Goal: Task Accomplishment & Management: Manage account settings

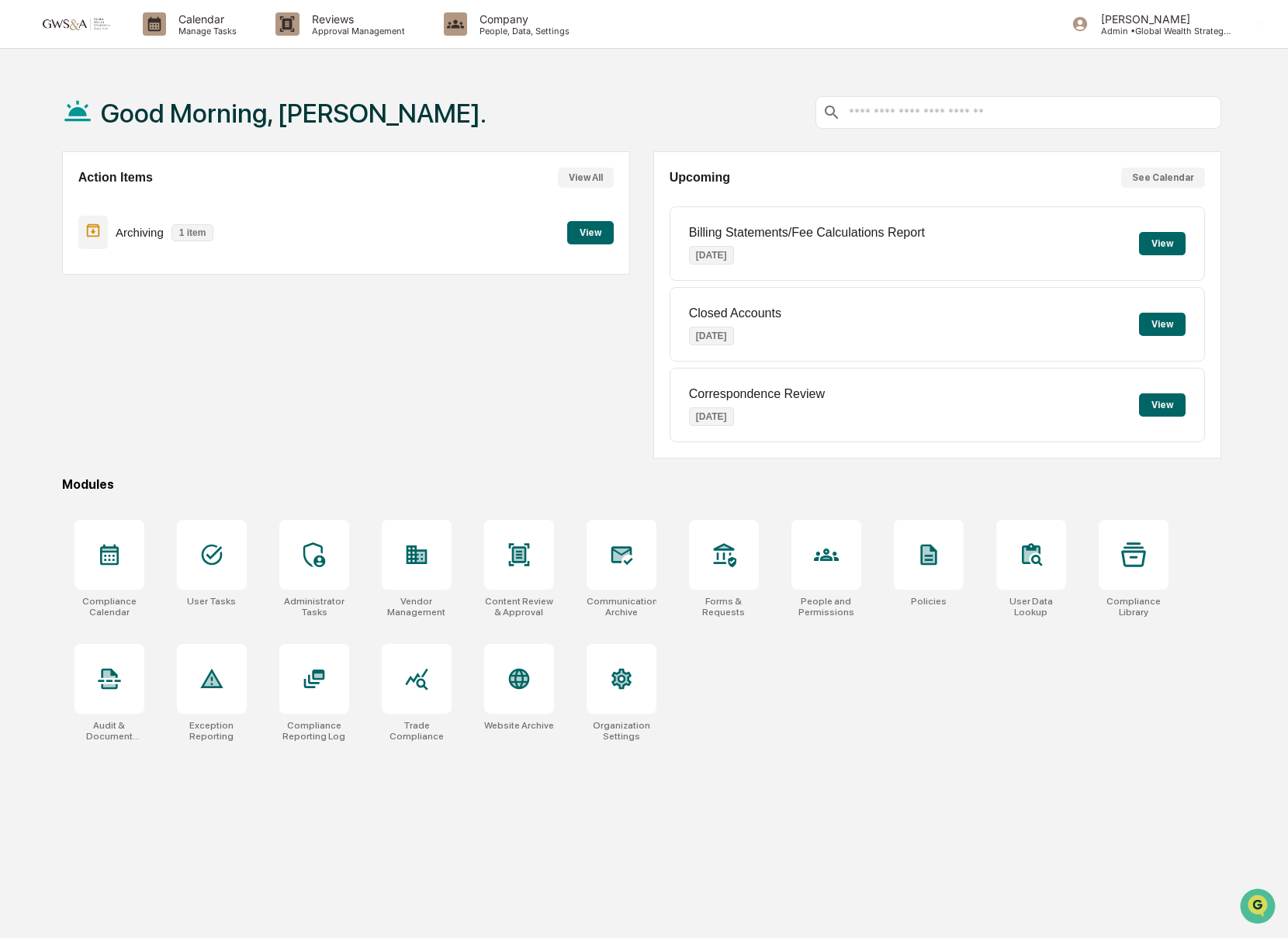
click at [592, 239] on button "View" at bounding box center [590, 232] width 47 height 23
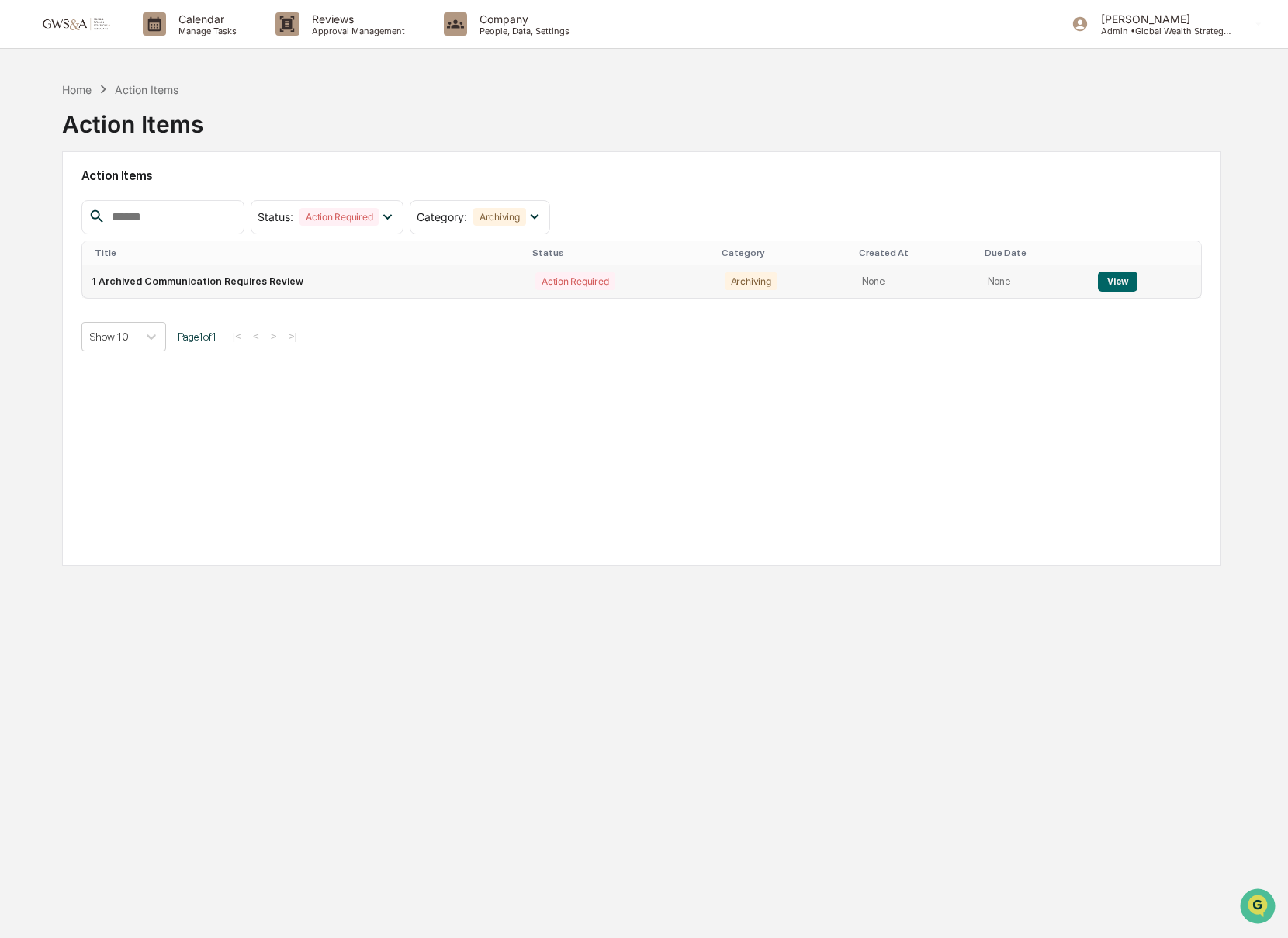
click at [278, 282] on td "1 Archived Communication Requires Review" at bounding box center [304, 281] width 444 height 32
click at [1099, 279] on button "View" at bounding box center [1118, 281] width 40 height 20
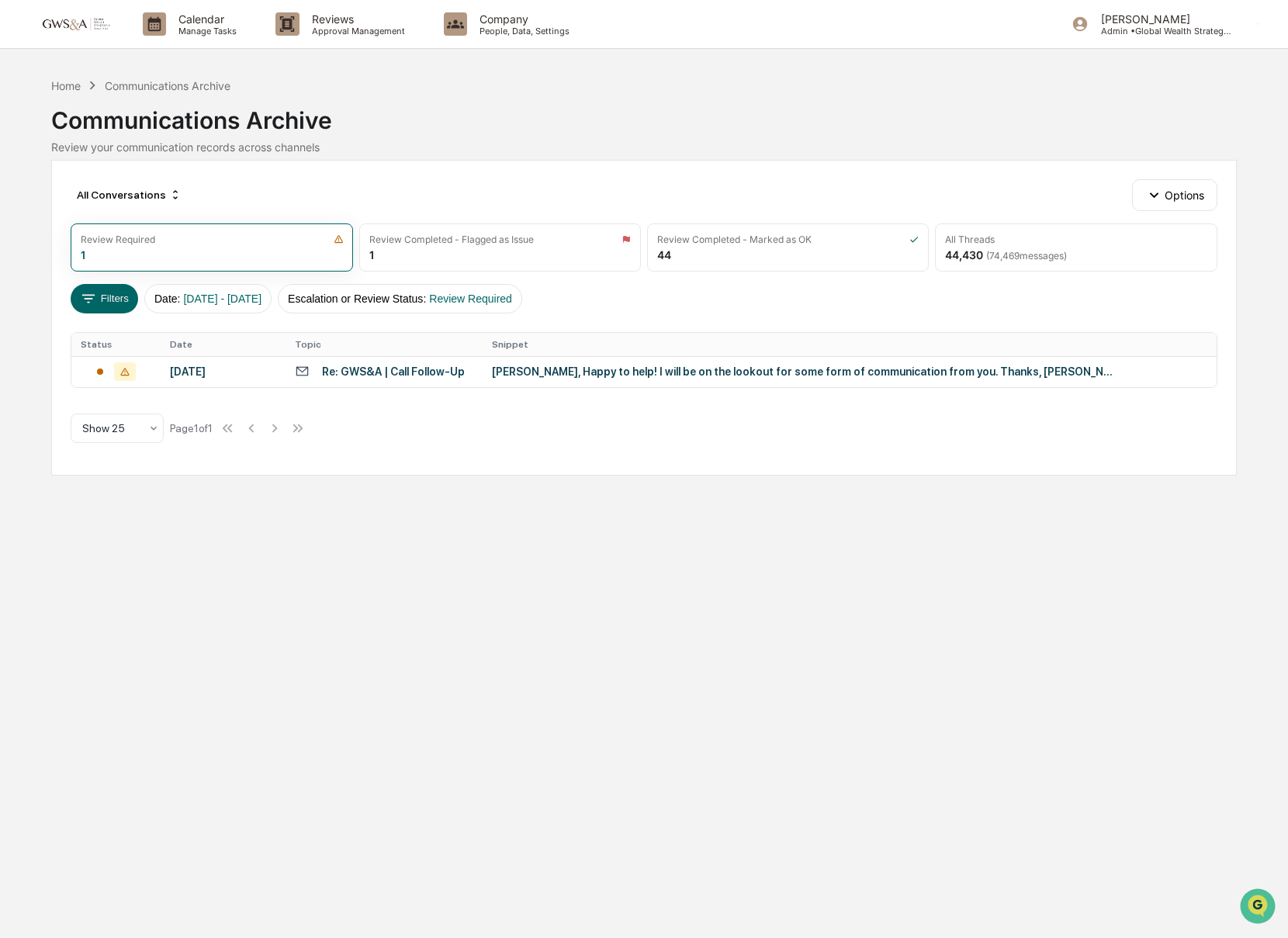
click at [651, 367] on div "[PERSON_NAME], Happy to help! I will be on the lookout for some form of communi…" at bounding box center [802, 372] width 621 height 13
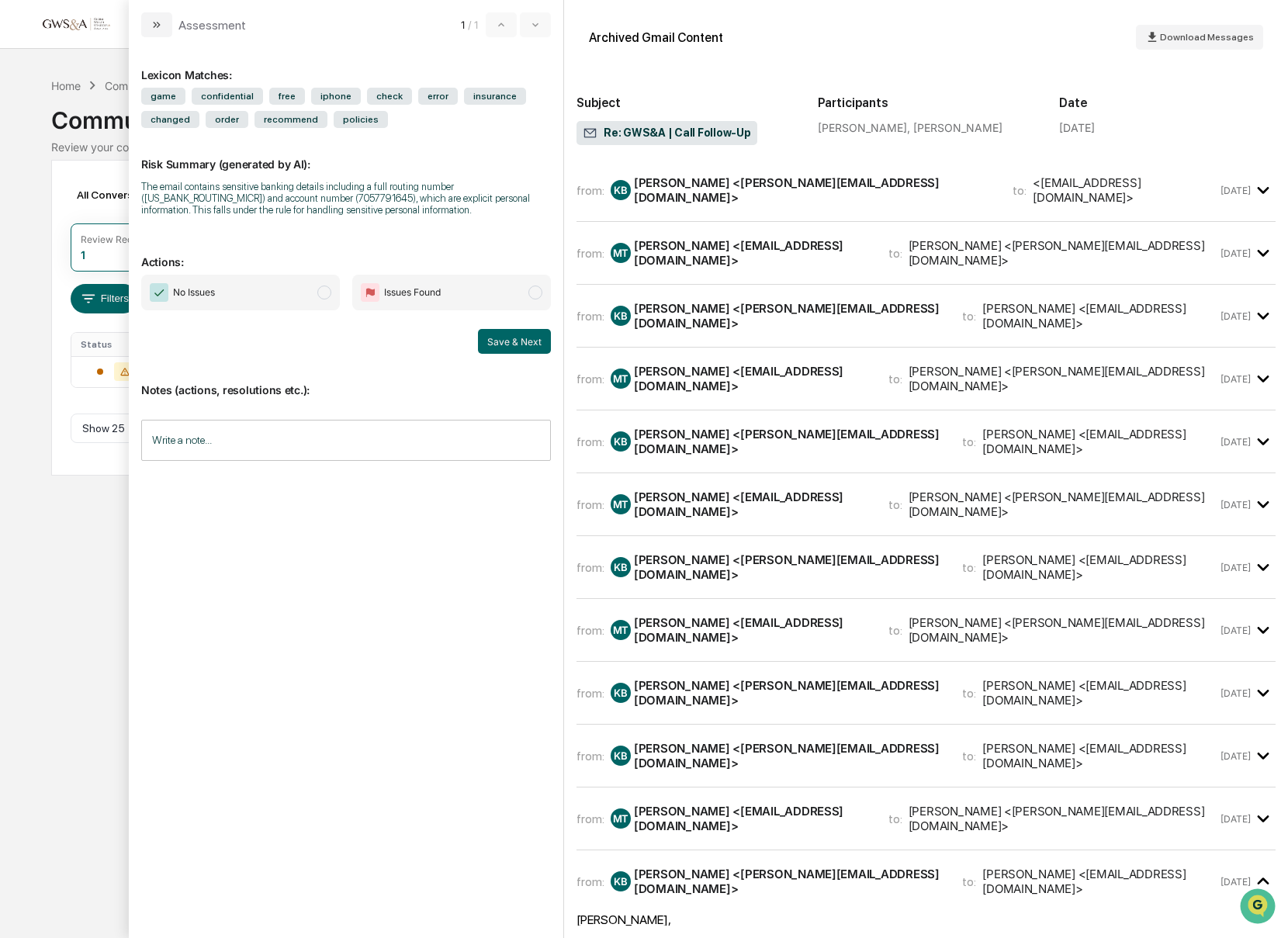
drag, startPoint x: 956, startPoint y: 256, endPoint x: 934, endPoint y: 240, distance: 27.2
click at [956, 256] on div "from: MT [PERSON_NAME] <[EMAIL_ADDRESS][DOMAIN_NAME]> to: [PERSON_NAME] <[PERSO…" at bounding box center [926, 253] width 699 height 37
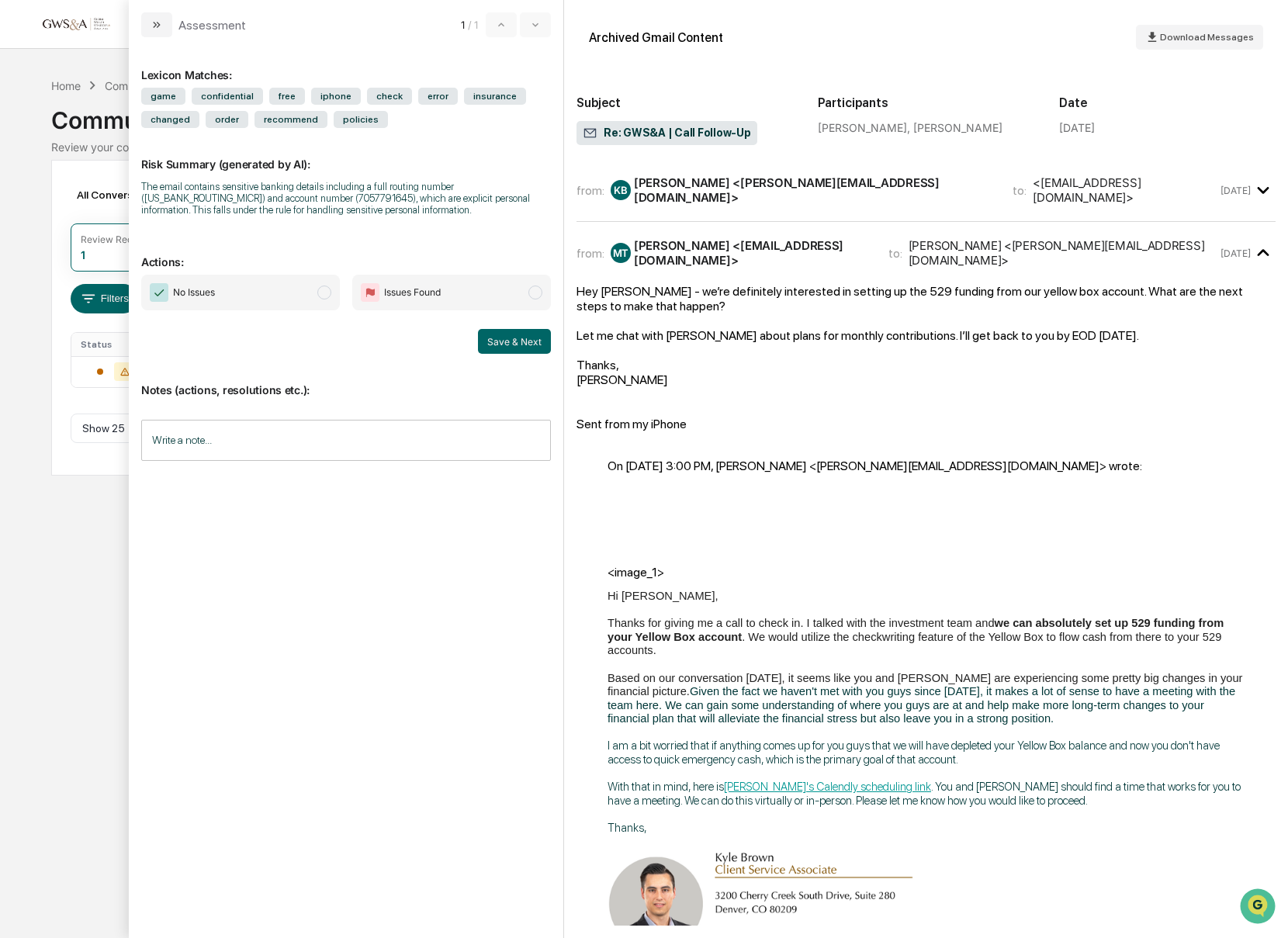
click at [1033, 178] on div "<[EMAIL_ADDRESS][DOMAIN_NAME]>" at bounding box center [1125, 189] width 184 height 29
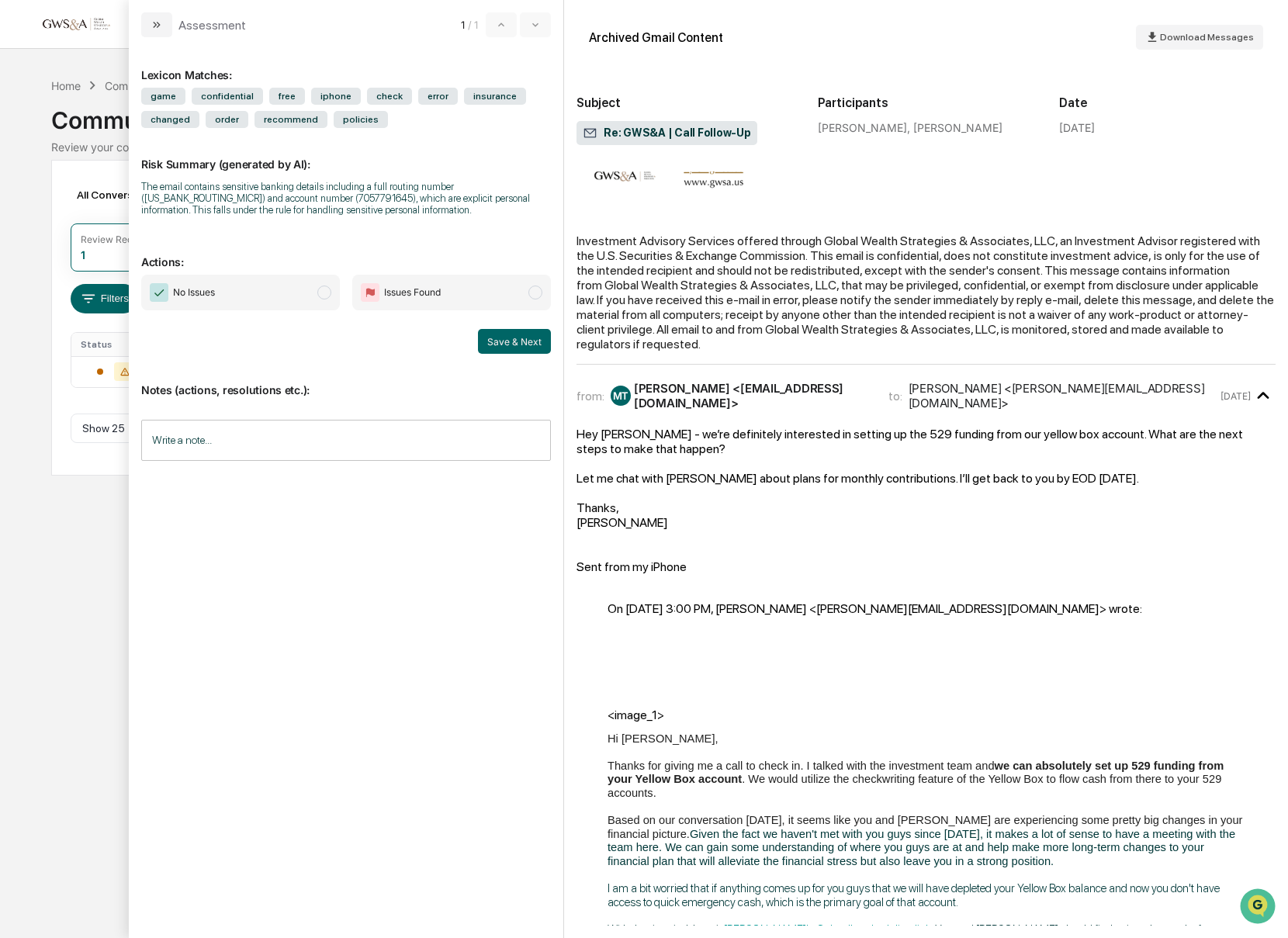
scroll to position [463, 0]
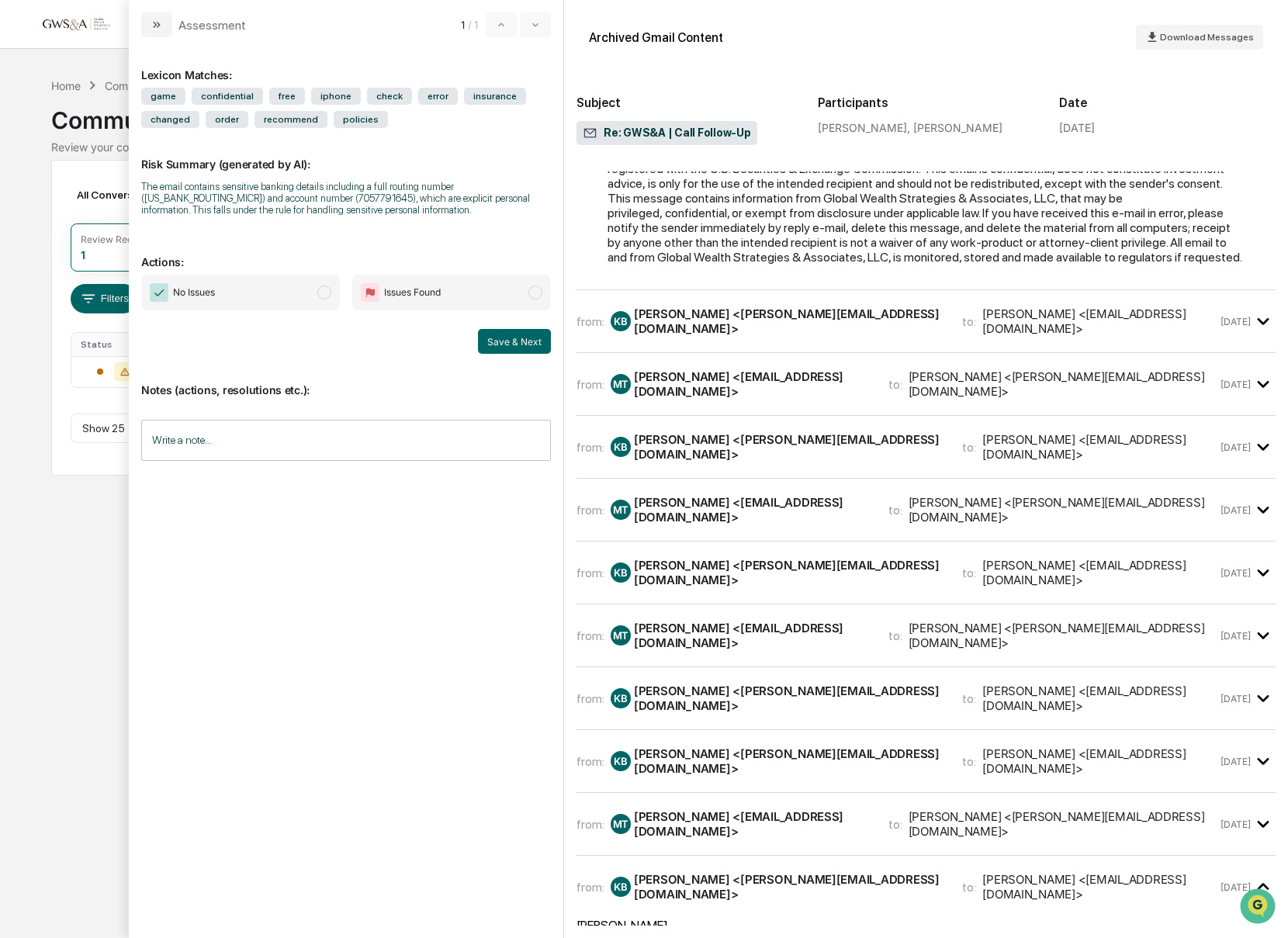
click at [862, 303] on div "from: KB [PERSON_NAME] <[PERSON_NAME][EMAIL_ADDRESS][DOMAIN_NAME]> to: [PERSON_…" at bounding box center [926, 321] width 699 height 37
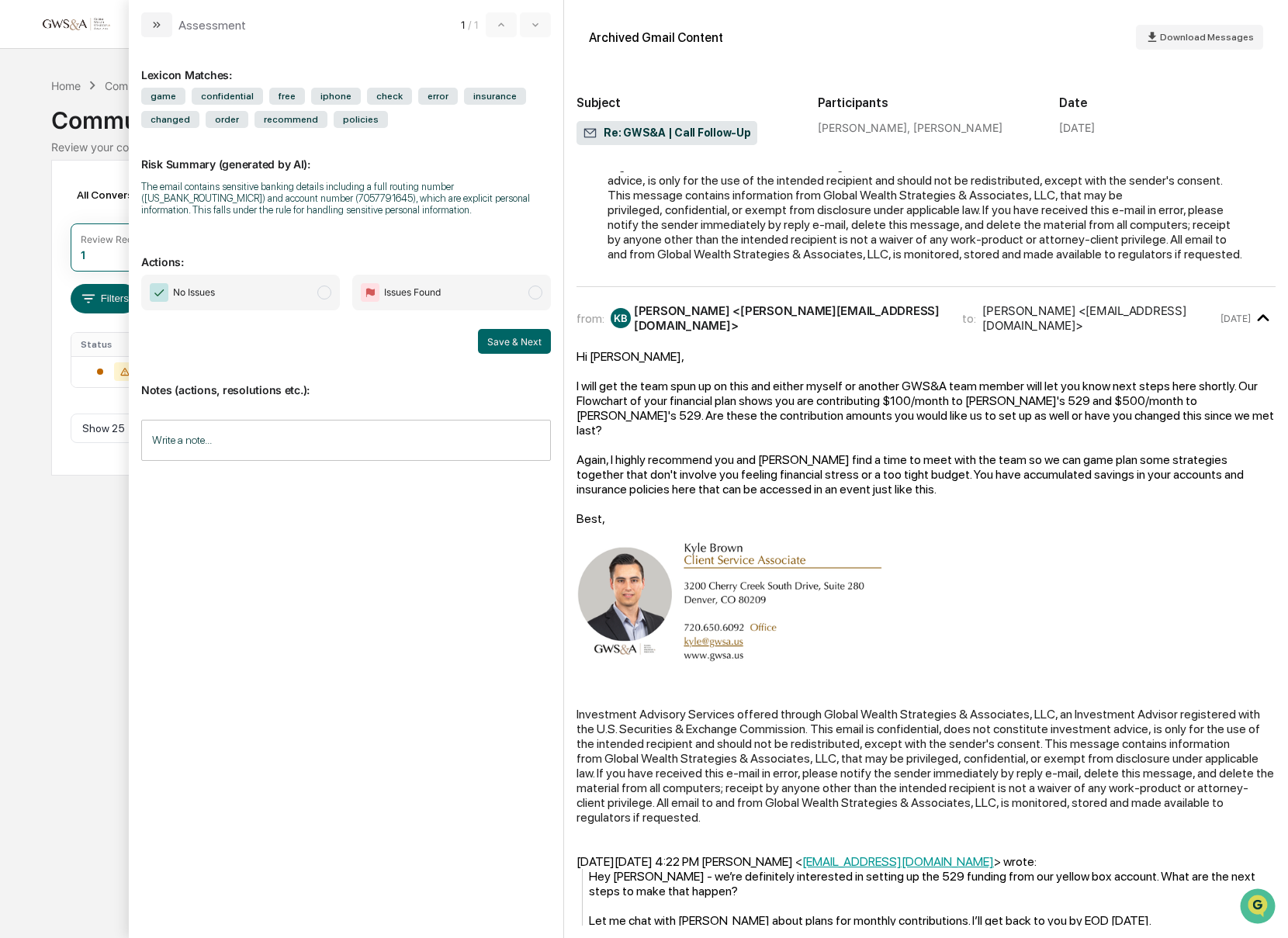
scroll to position [1480, 0]
click at [105, 86] on div "Communications Archive" at bounding box center [167, 86] width 126 height 13
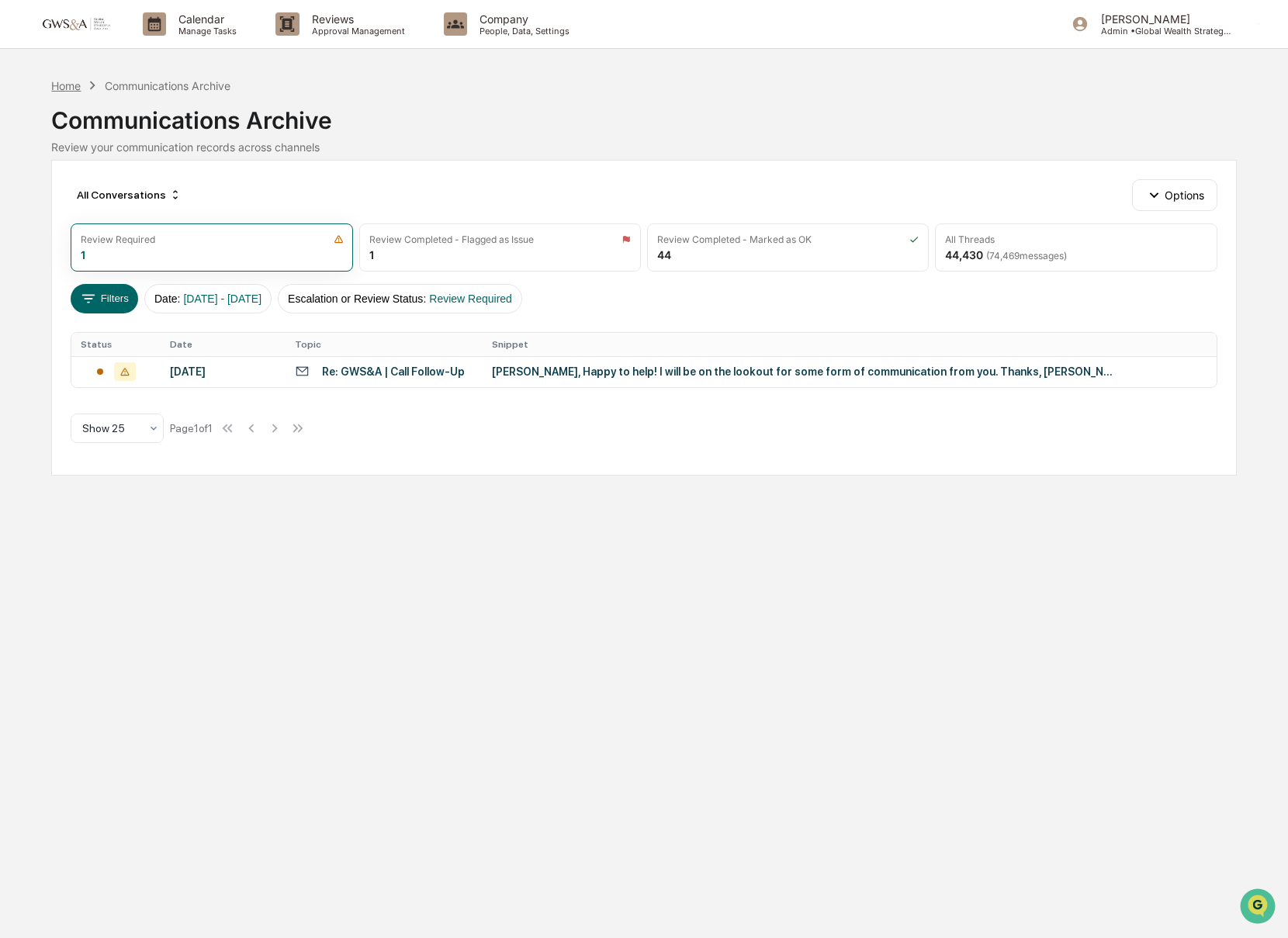
click at [75, 87] on div "Home" at bounding box center [66, 86] width 29 height 13
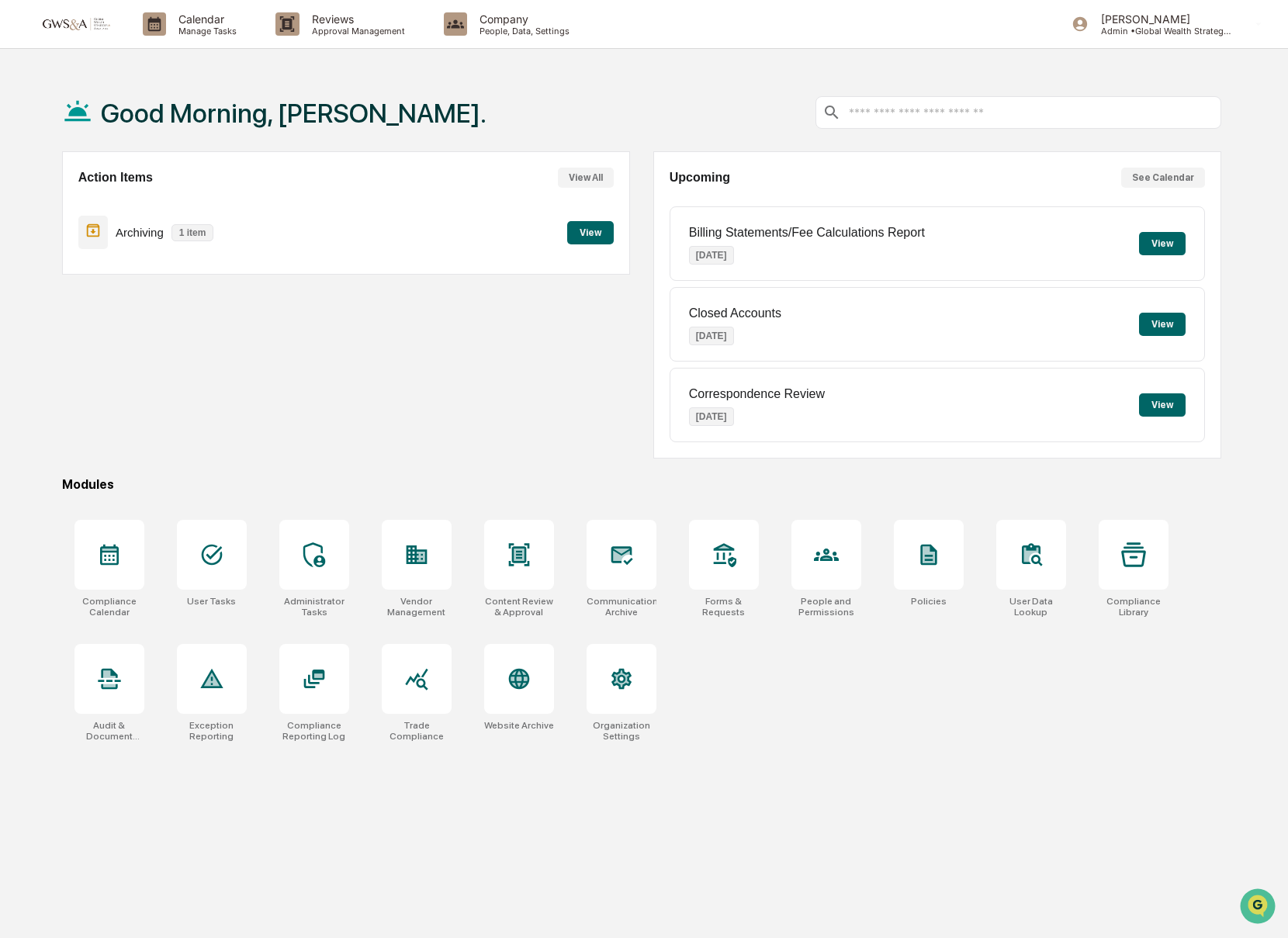
scroll to position [1, 0]
drag, startPoint x: 467, startPoint y: 226, endPoint x: 195, endPoint y: 234, distance: 272.1
click at [466, 226] on div "Archiving 1 item View" at bounding box center [346, 232] width 535 height 52
click at [1183, 245] on button "View" at bounding box center [1162, 242] width 47 height 23
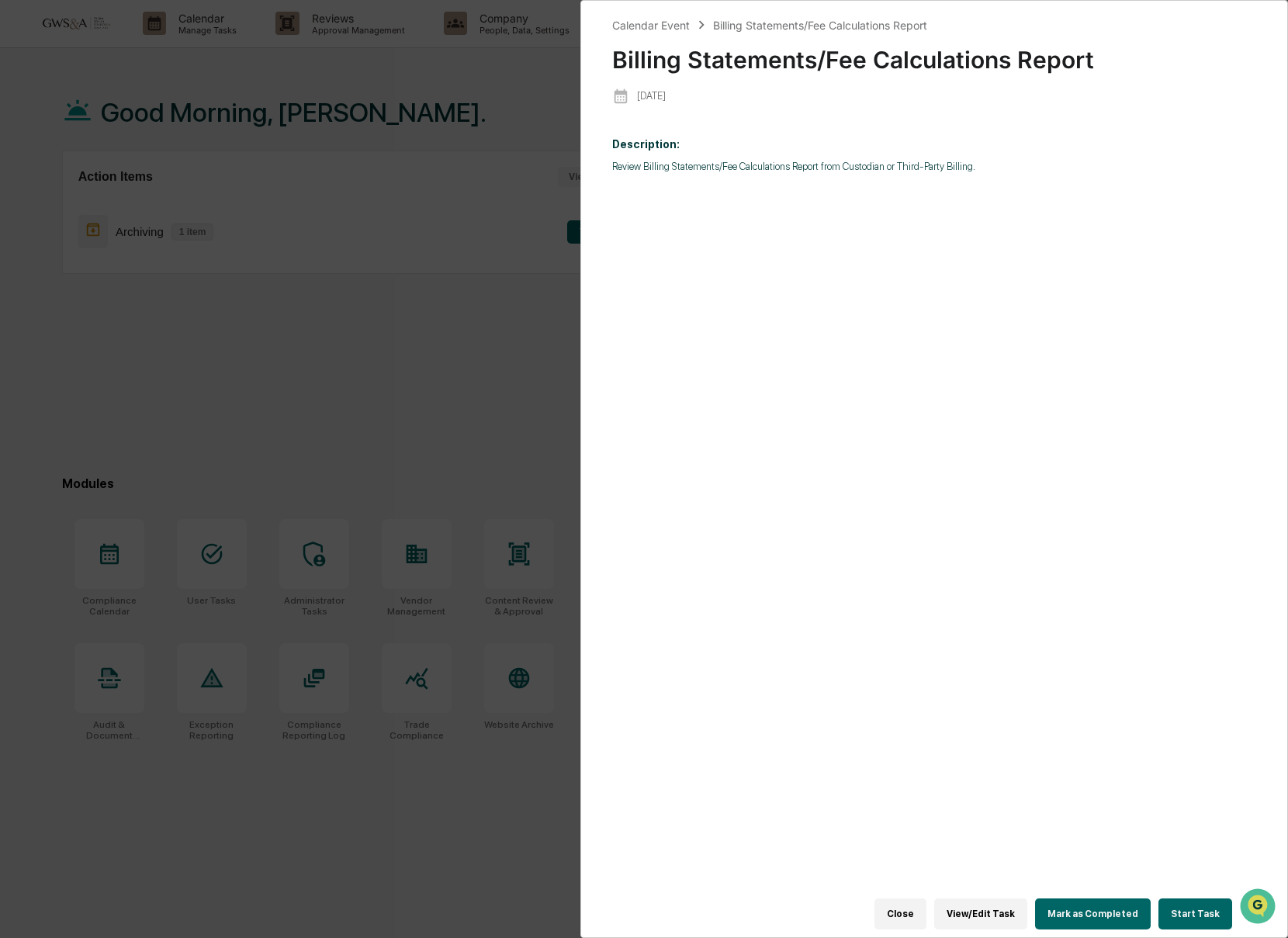
click at [424, 210] on div "Calendar Event Billing Statements/Fee Calculations Report Billing Statements/Fe…" at bounding box center [644, 469] width 1288 height 938
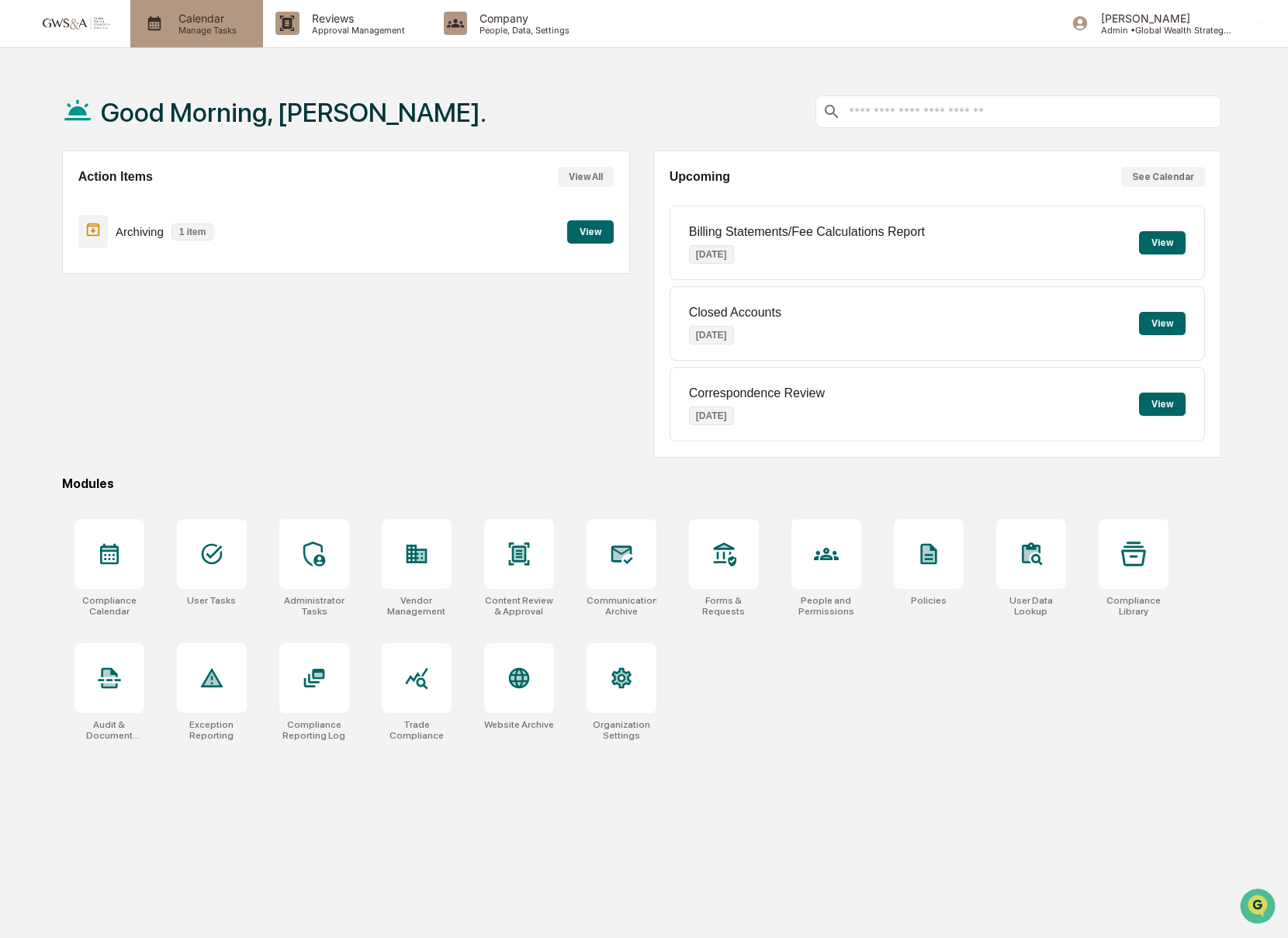
click at [197, 13] on p "Calendar" at bounding box center [205, 18] width 78 height 13
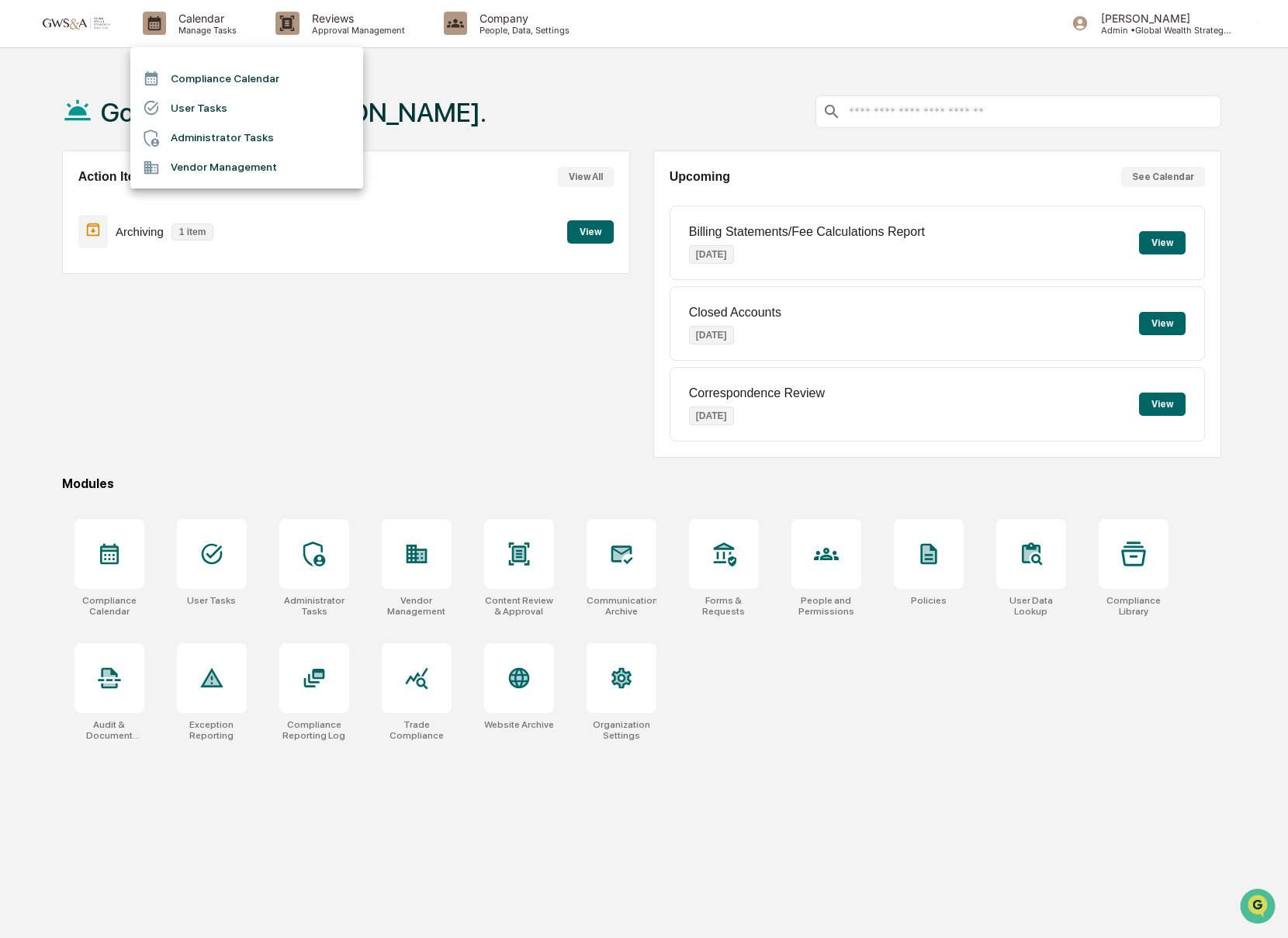
click at [229, 79] on li "Compliance Calendar" at bounding box center [247, 78] width 233 height 29
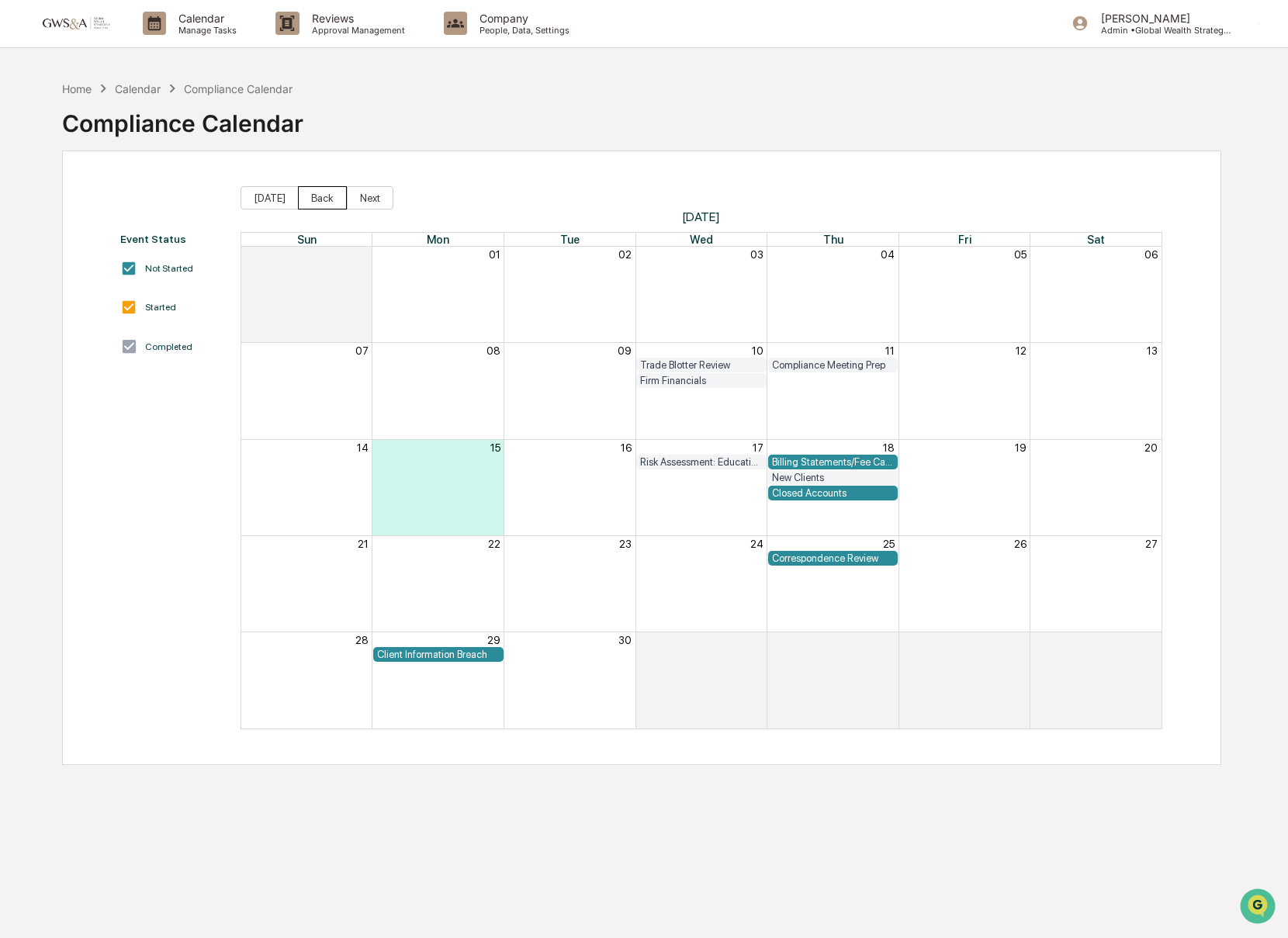
click at [323, 200] on button "Back" at bounding box center [322, 197] width 49 height 23
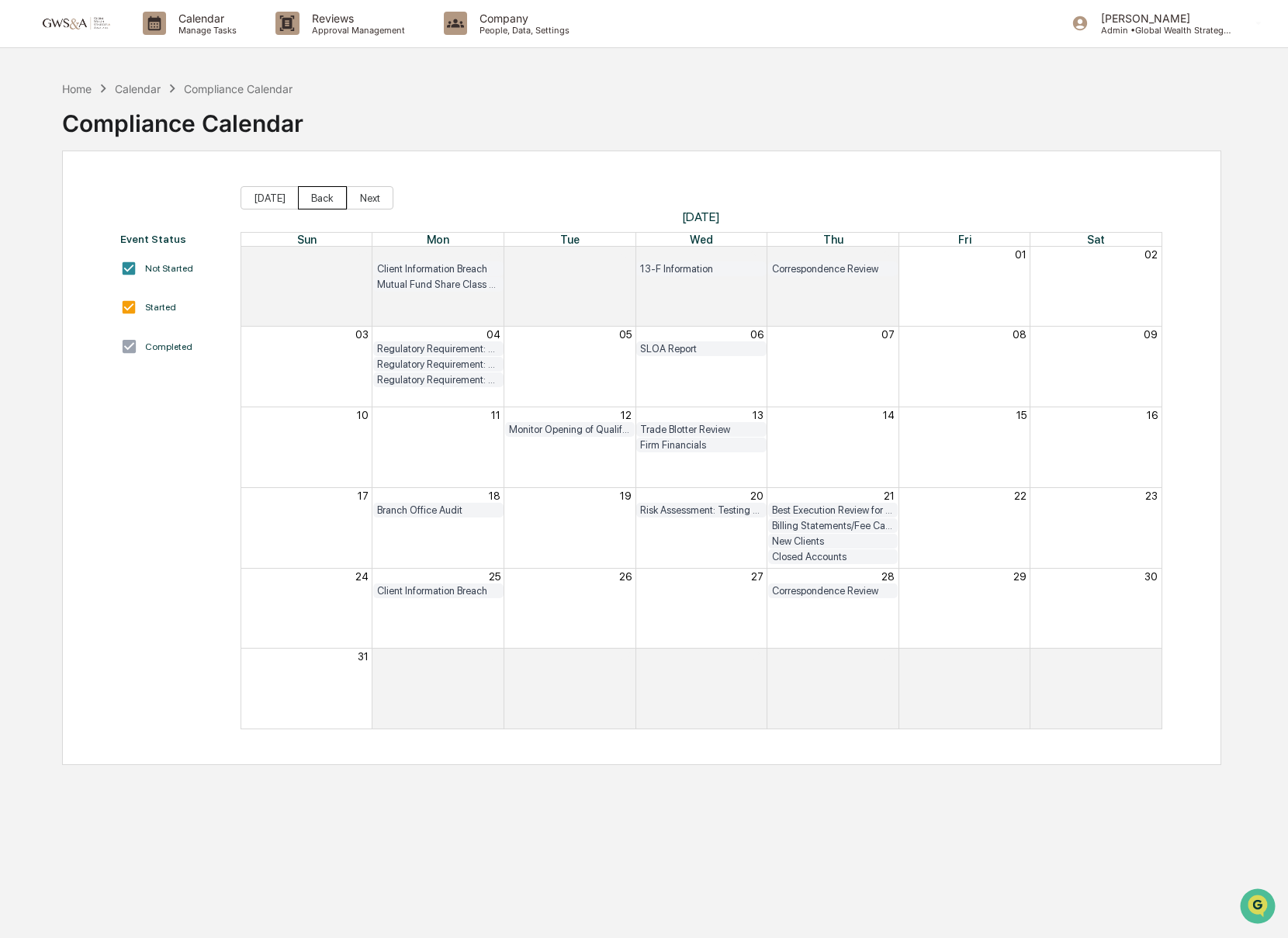
click at [323, 200] on button "Back" at bounding box center [322, 197] width 49 height 23
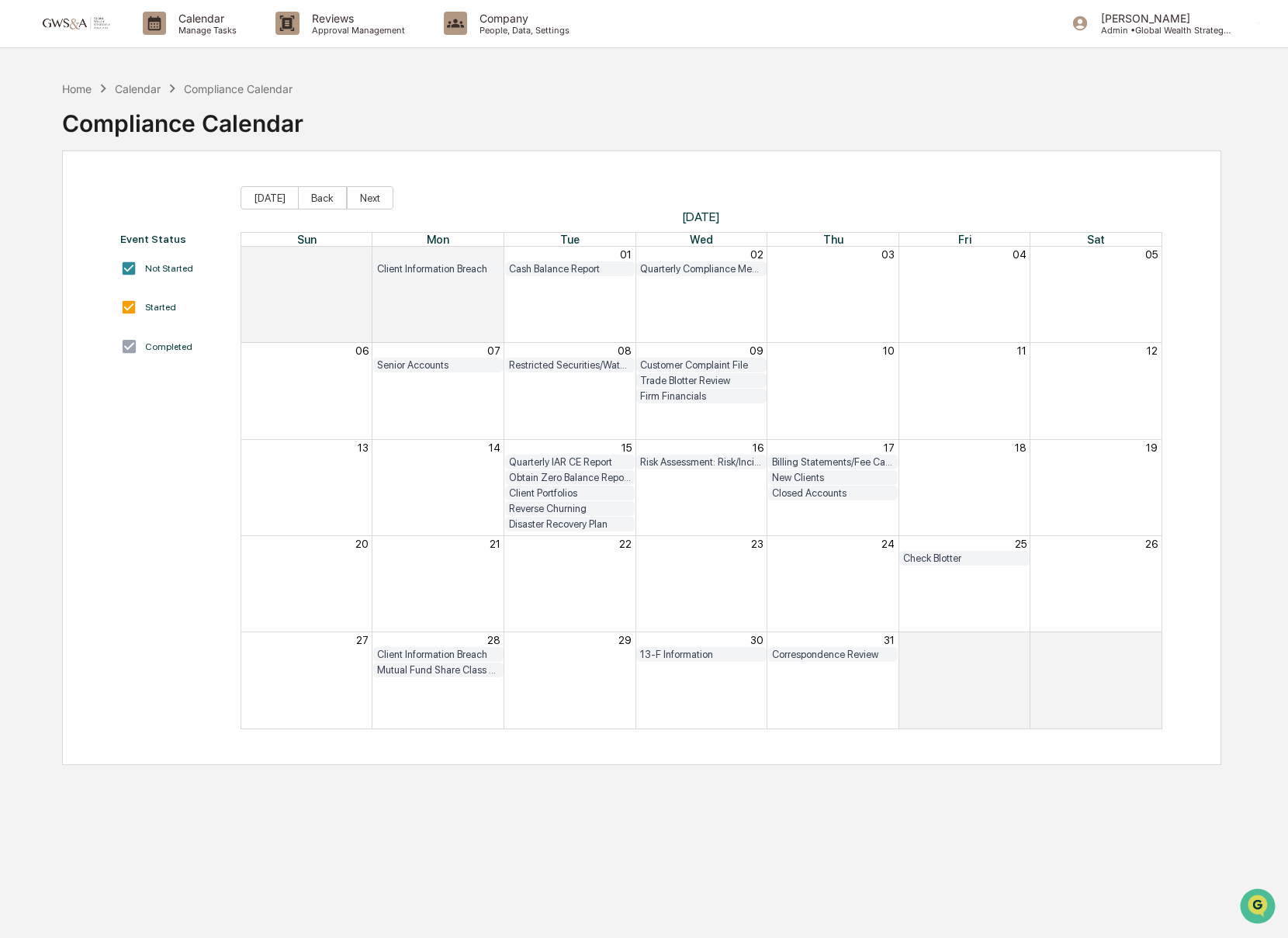
click at [824, 455] on div "Billing Statements/Fee Calculations Report" at bounding box center [833, 462] width 130 height 15
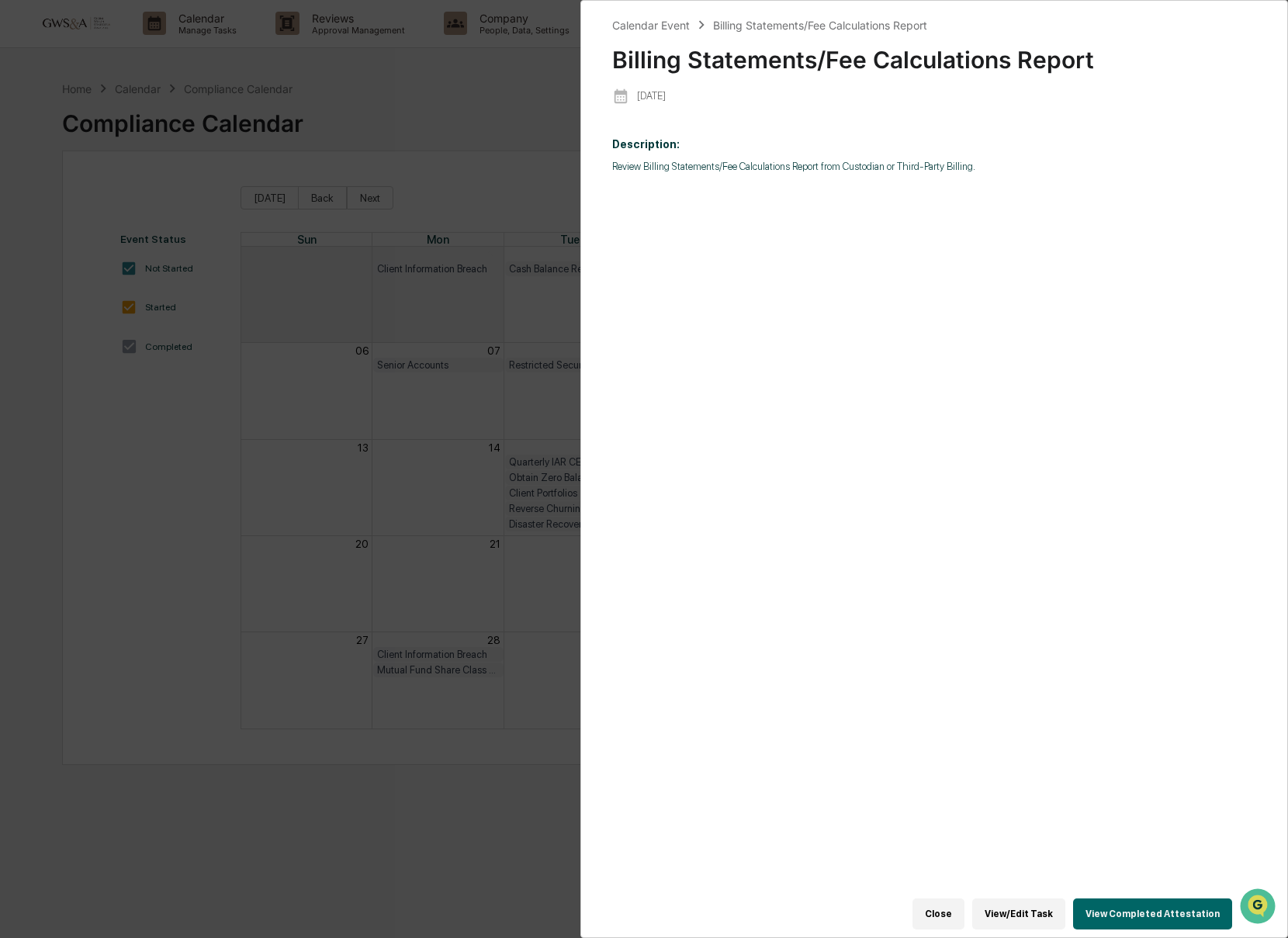
scroll to position [2, 0]
click at [1100, 914] on button "View Completed Attestation" at bounding box center [1153, 913] width 159 height 31
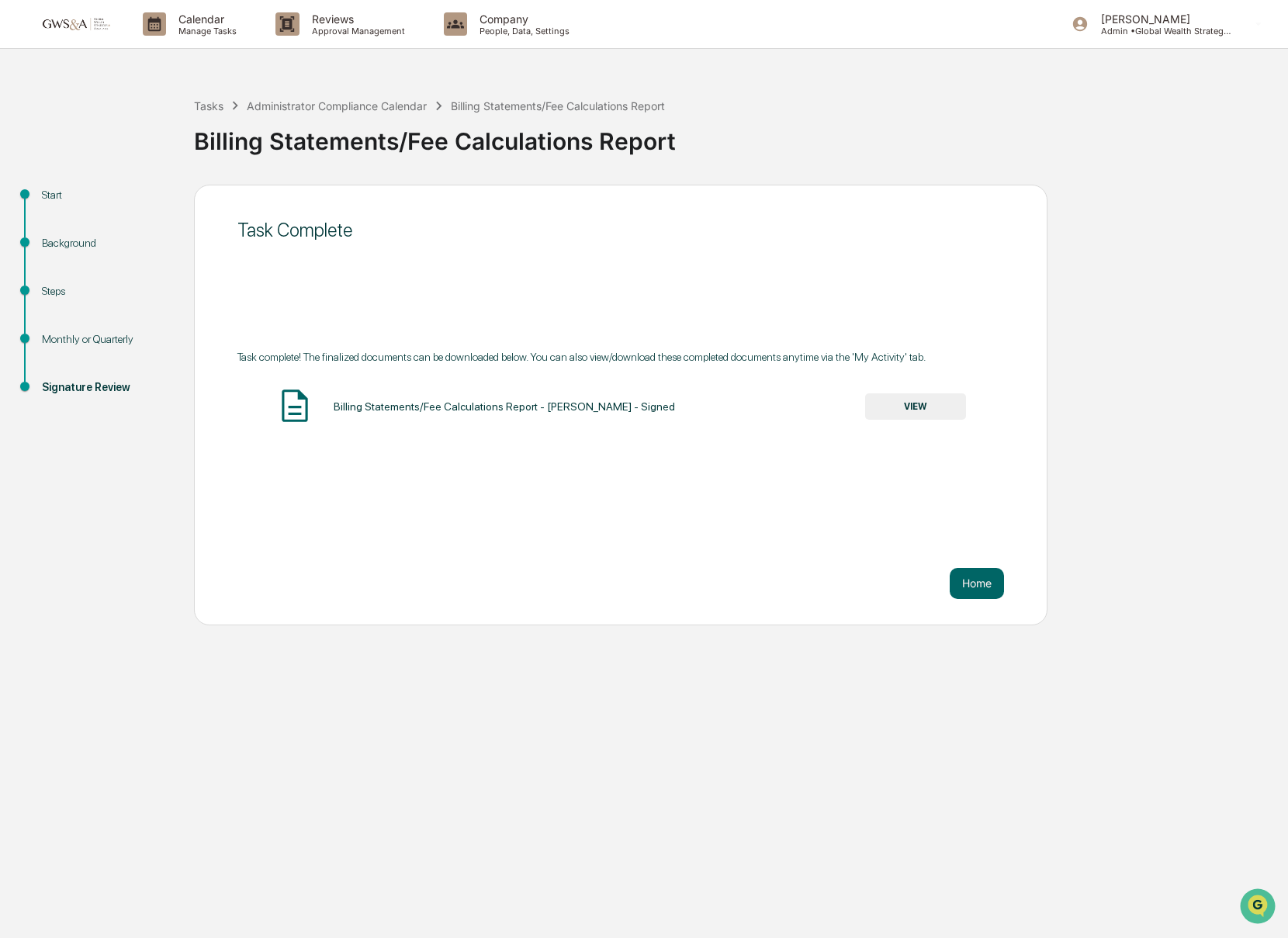
click at [893, 412] on button "VIEW" at bounding box center [915, 406] width 101 height 26
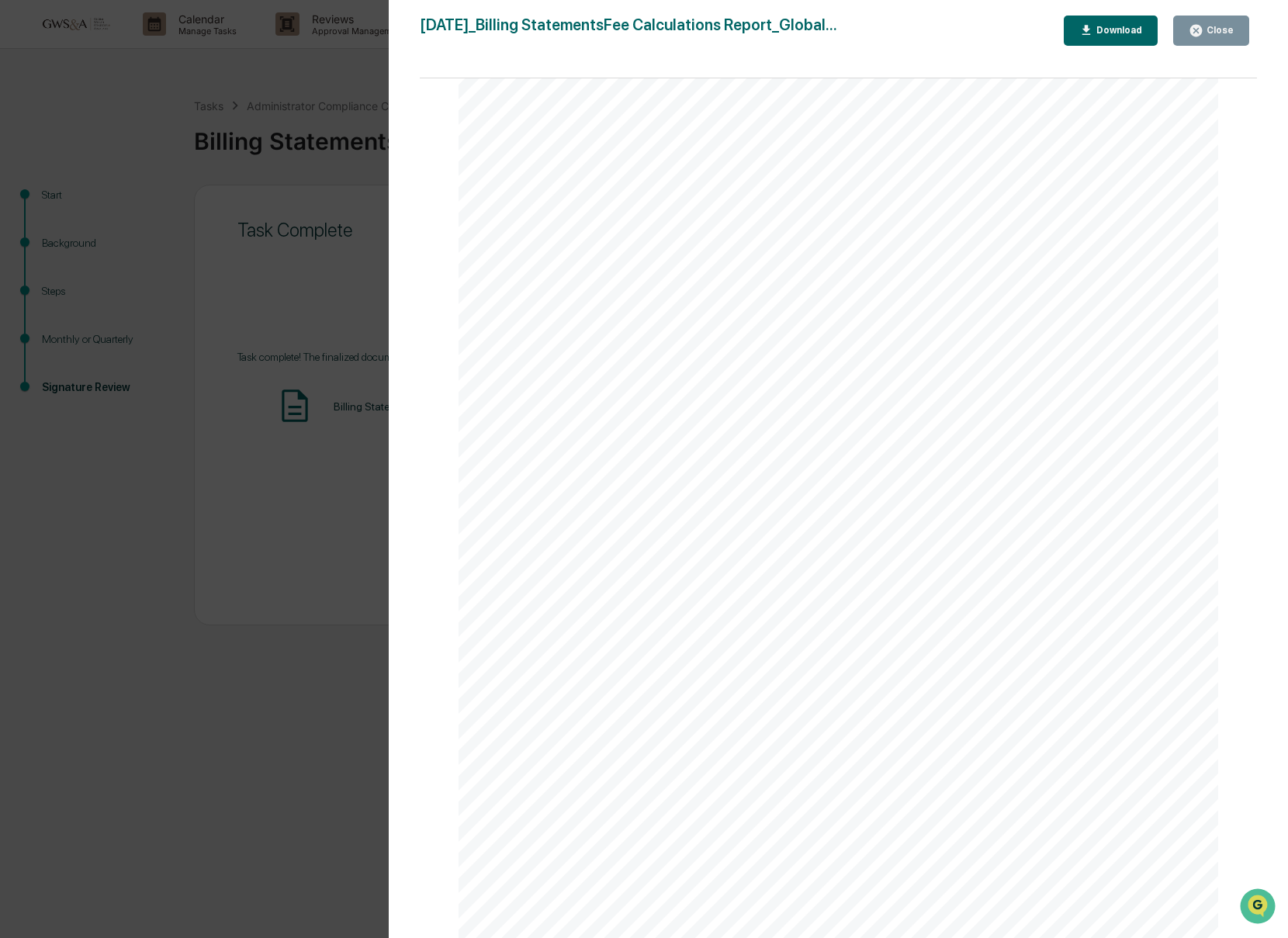
scroll to position [299, 0]
click at [1222, 32] on div "Close" at bounding box center [1218, 30] width 30 height 11
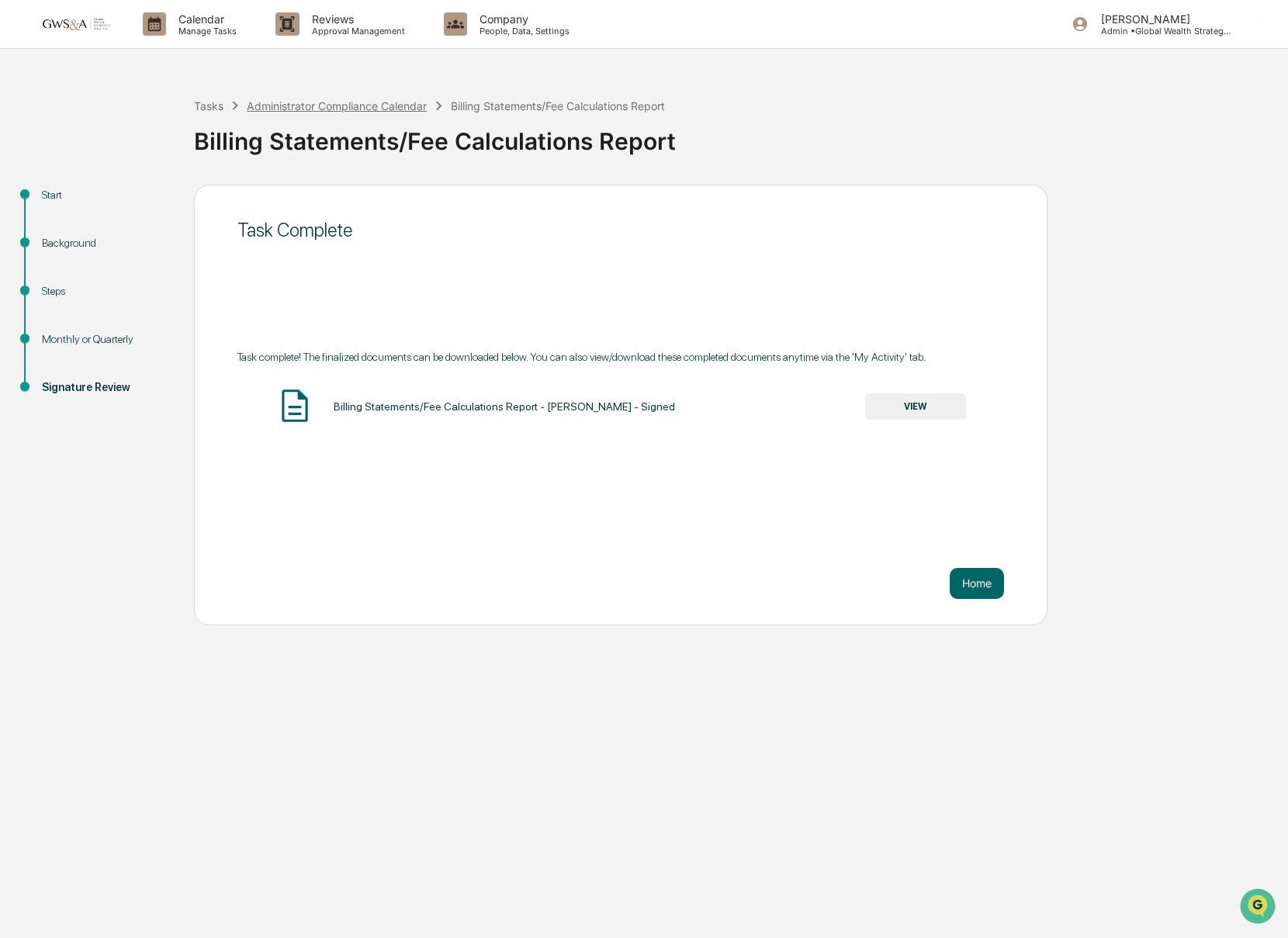
click at [392, 107] on div "Administrator Compliance Calendar" at bounding box center [336, 105] width 180 height 13
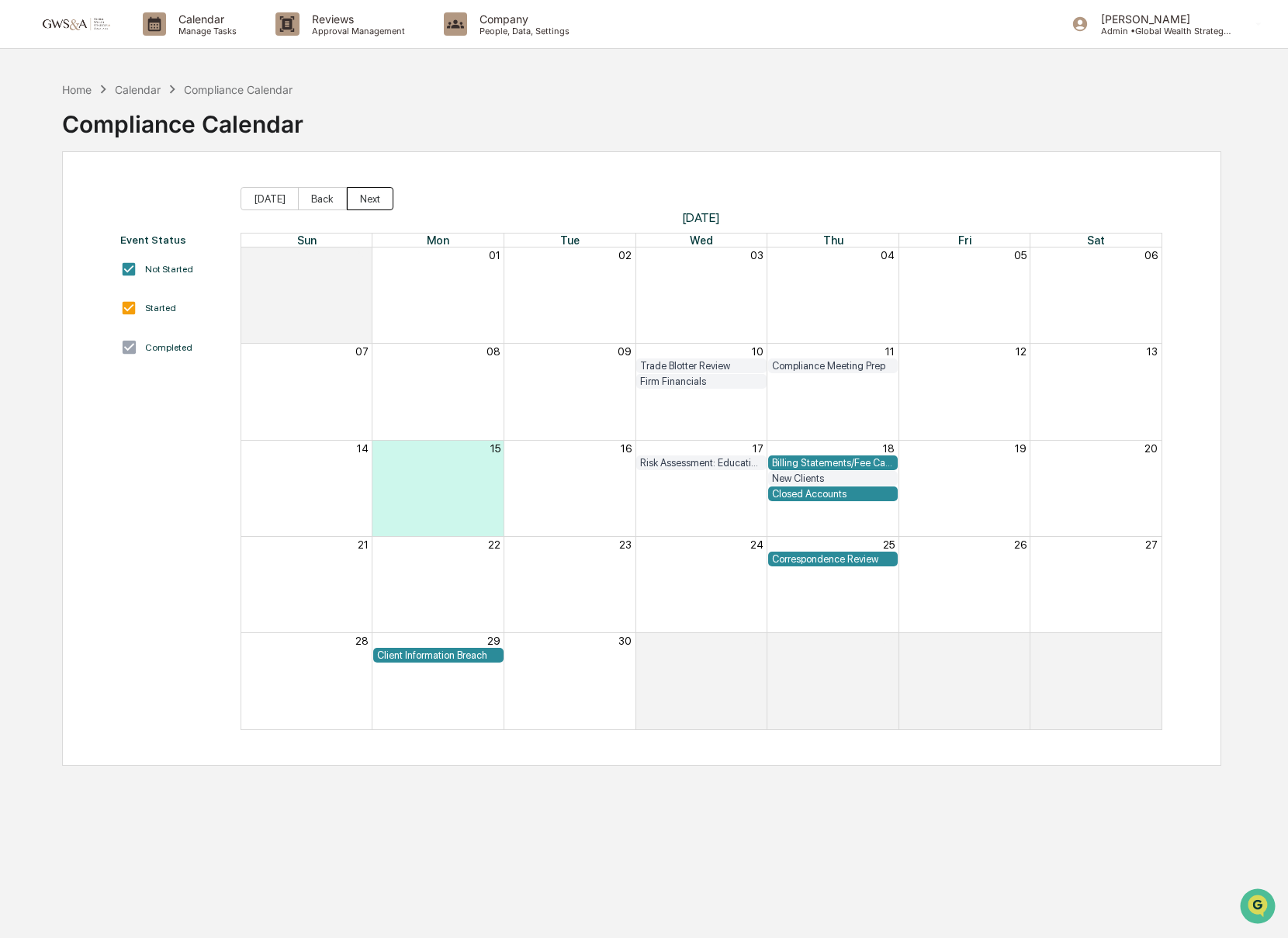
click at [383, 204] on button "Next" at bounding box center [370, 198] width 47 height 23
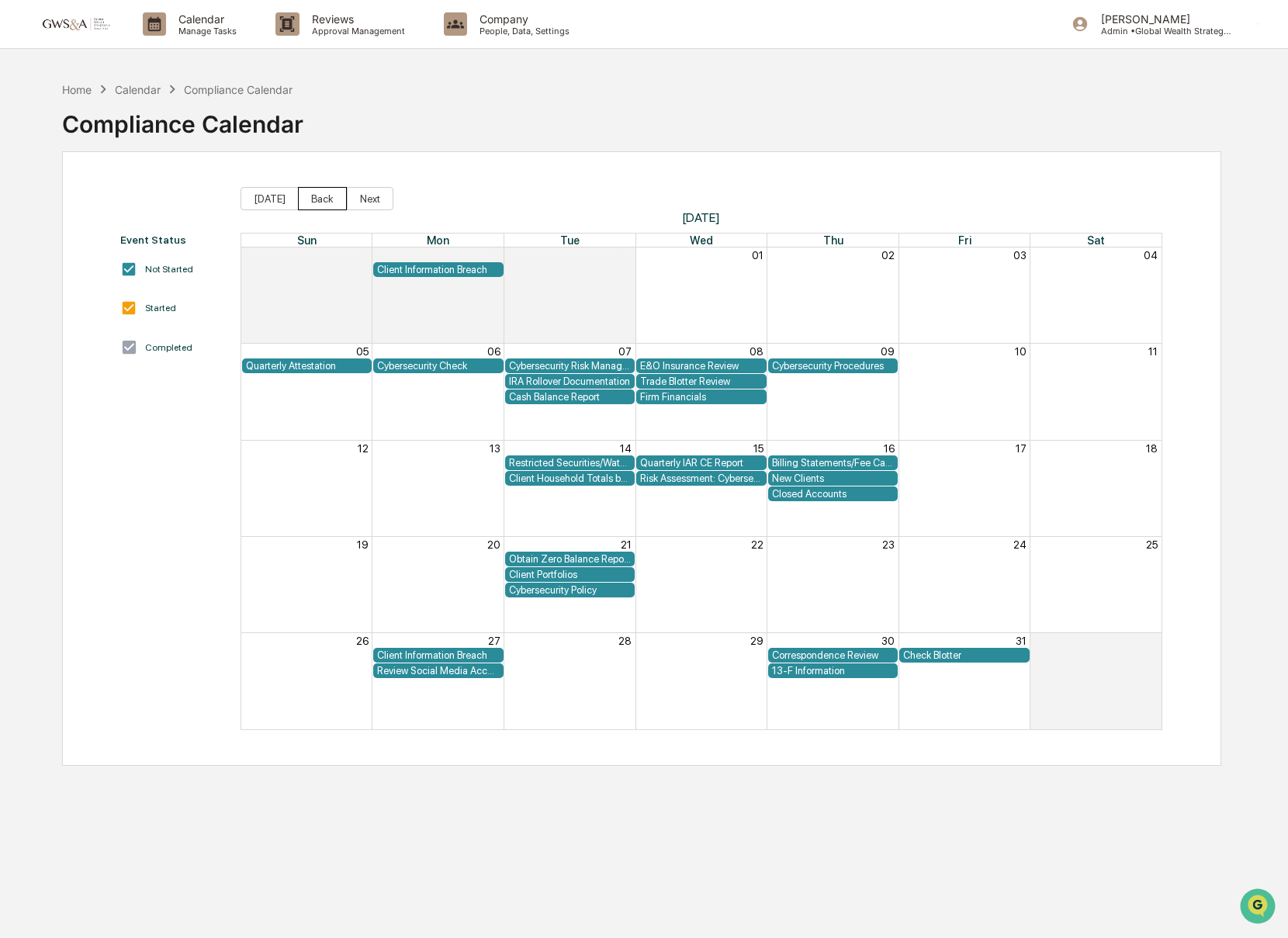
click at [327, 199] on button "Back" at bounding box center [322, 198] width 49 height 23
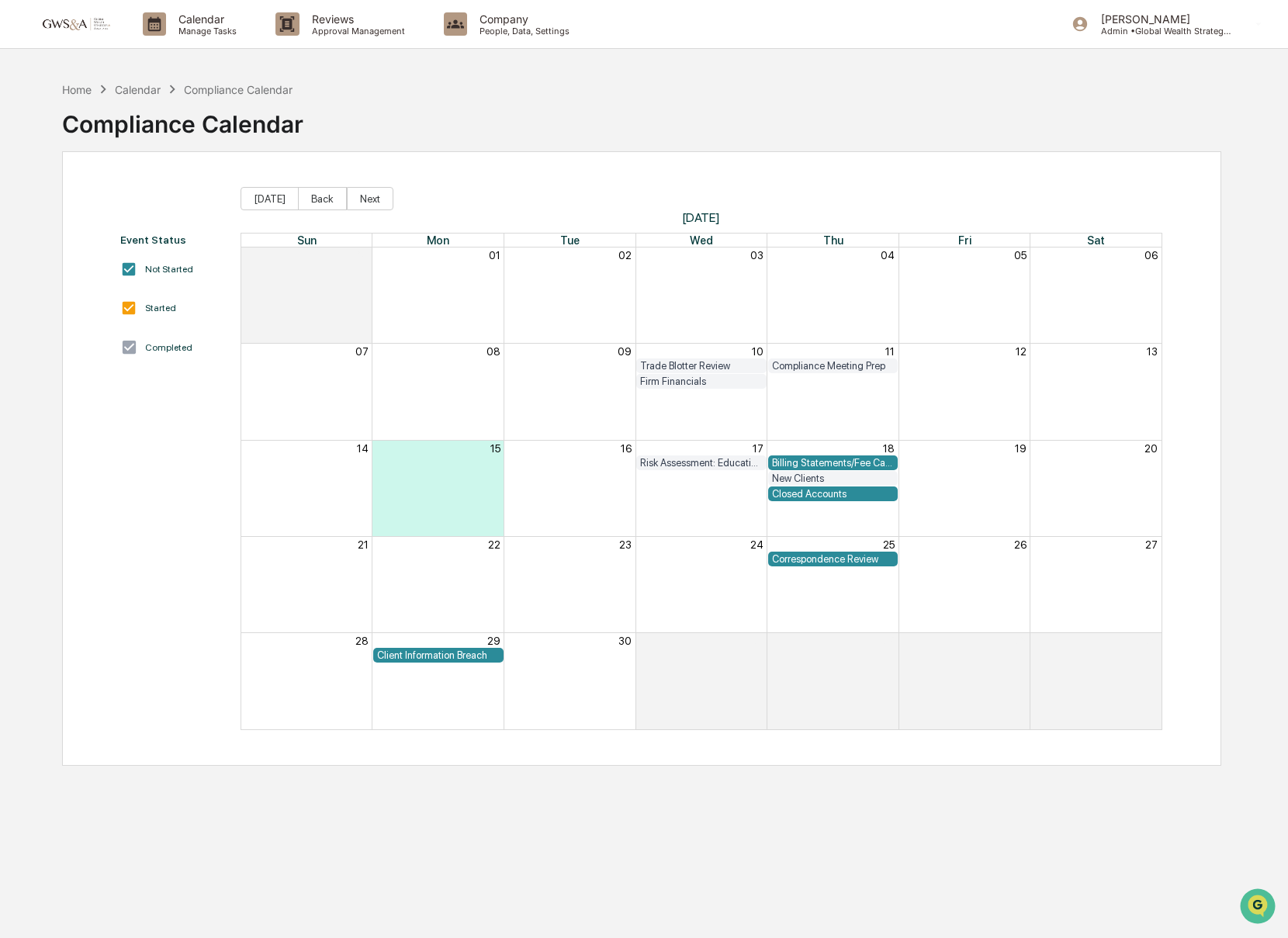
click at [865, 460] on div "Billing Statements/Fee Calculations Report" at bounding box center [833, 463] width 122 height 12
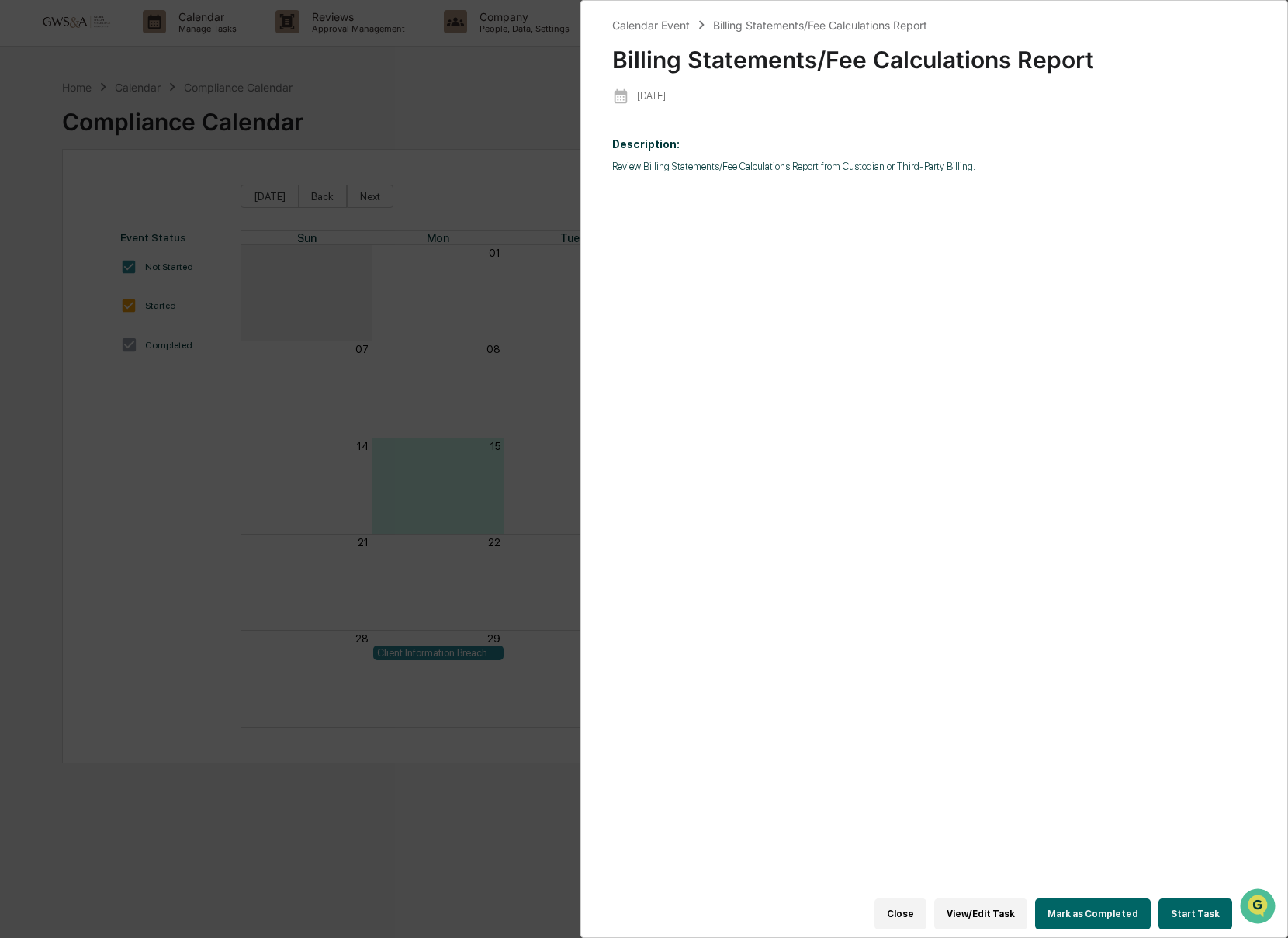
scroll to position [6, 0]
click at [1183, 917] on button "Start Task" at bounding box center [1195, 913] width 74 height 31
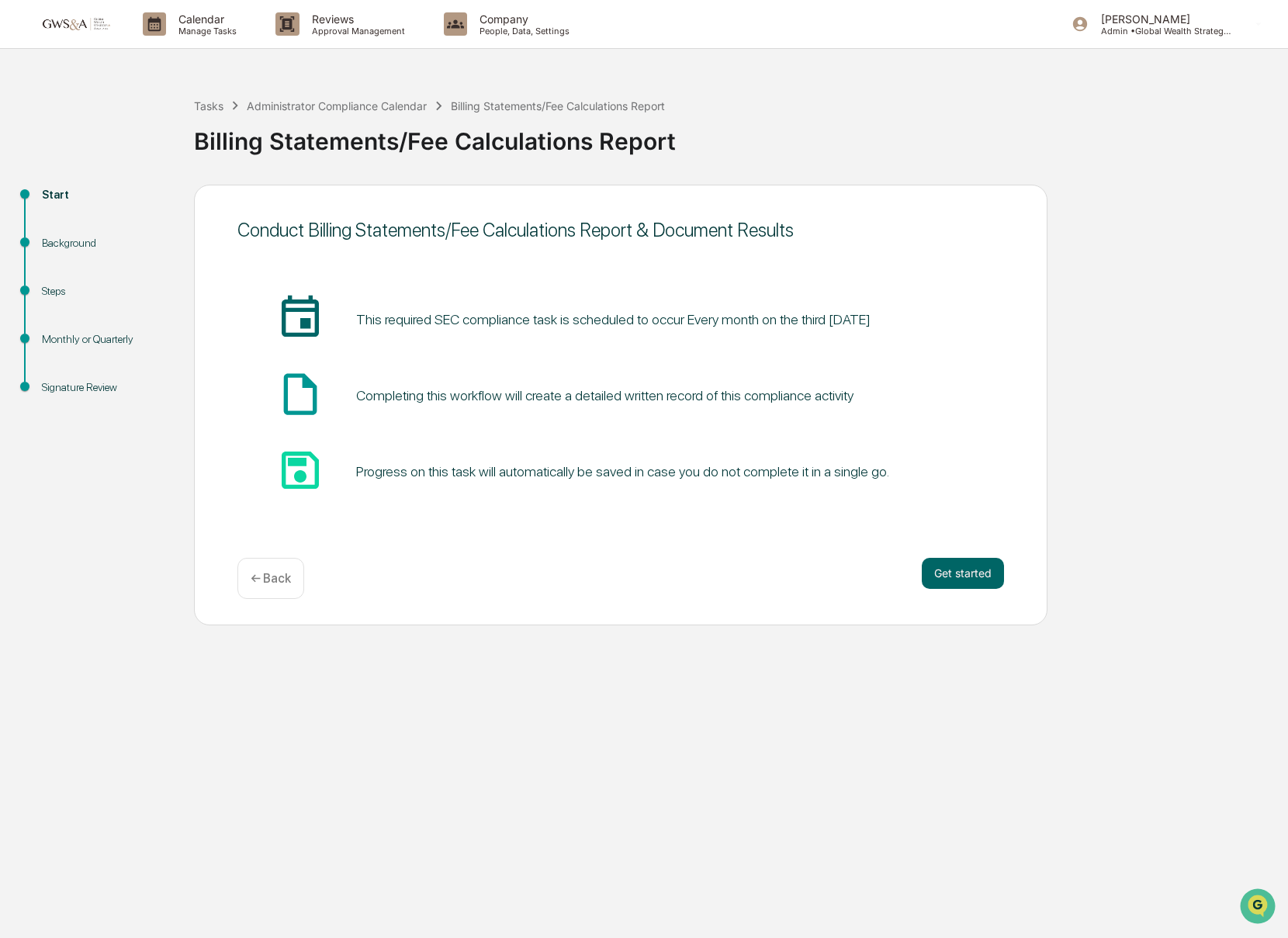
click at [284, 574] on p "← Back" at bounding box center [270, 578] width 40 height 15
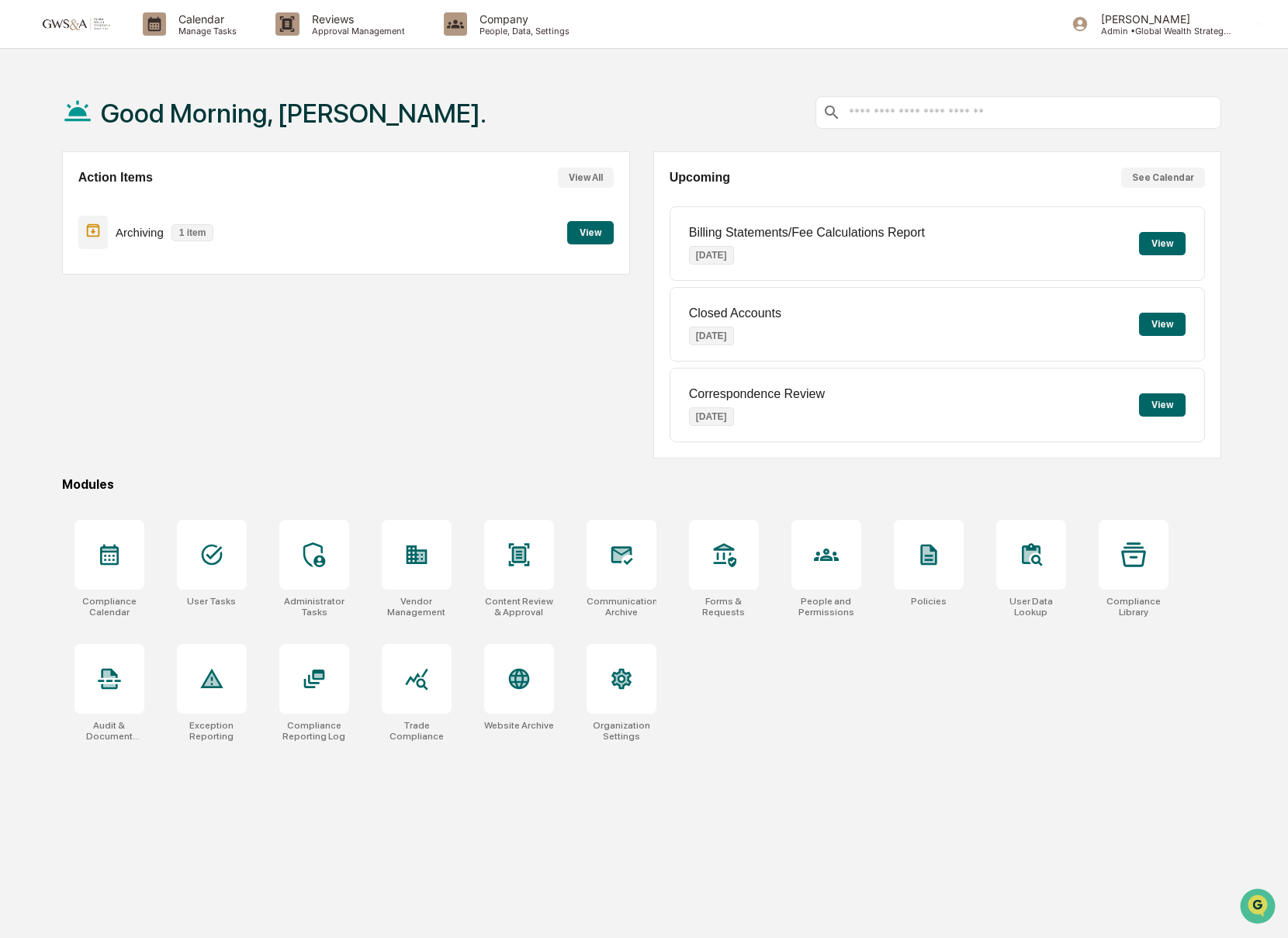
drag, startPoint x: 866, startPoint y: 238, endPoint x: 1044, endPoint y: 238, distance: 178.0
click at [866, 238] on p "Billing Statements/Fee Calculations Report" at bounding box center [807, 233] width 236 height 14
click at [1139, 245] on button "View" at bounding box center [1162, 243] width 47 height 23
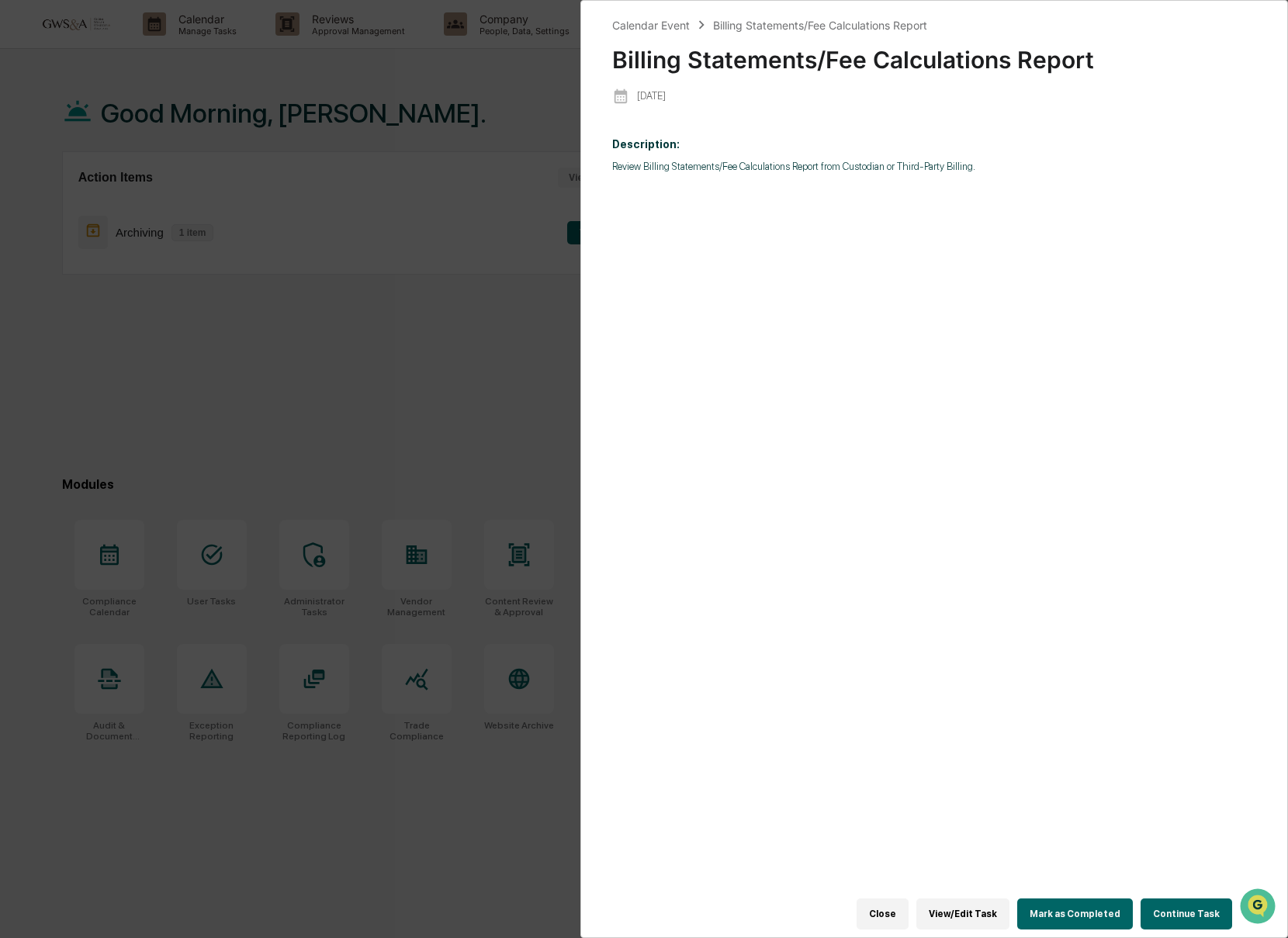
click at [969, 904] on button "View/Edit Task" at bounding box center [963, 913] width 93 height 31
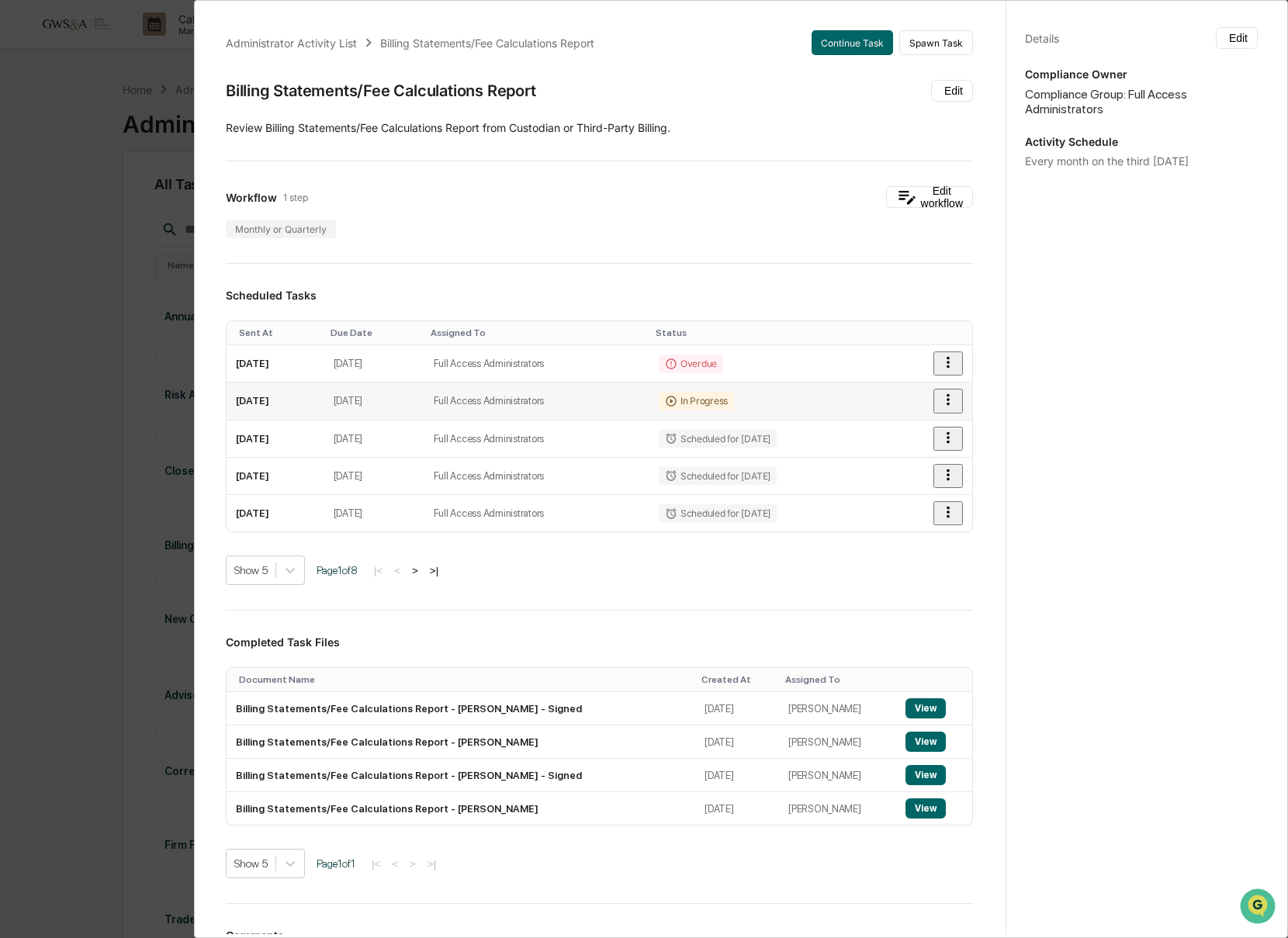
click at [949, 405] on icon "button" at bounding box center [948, 400] width 17 height 17
click at [991, 60] on li "Delete task" at bounding box center [644, 47] width 1288 height 27
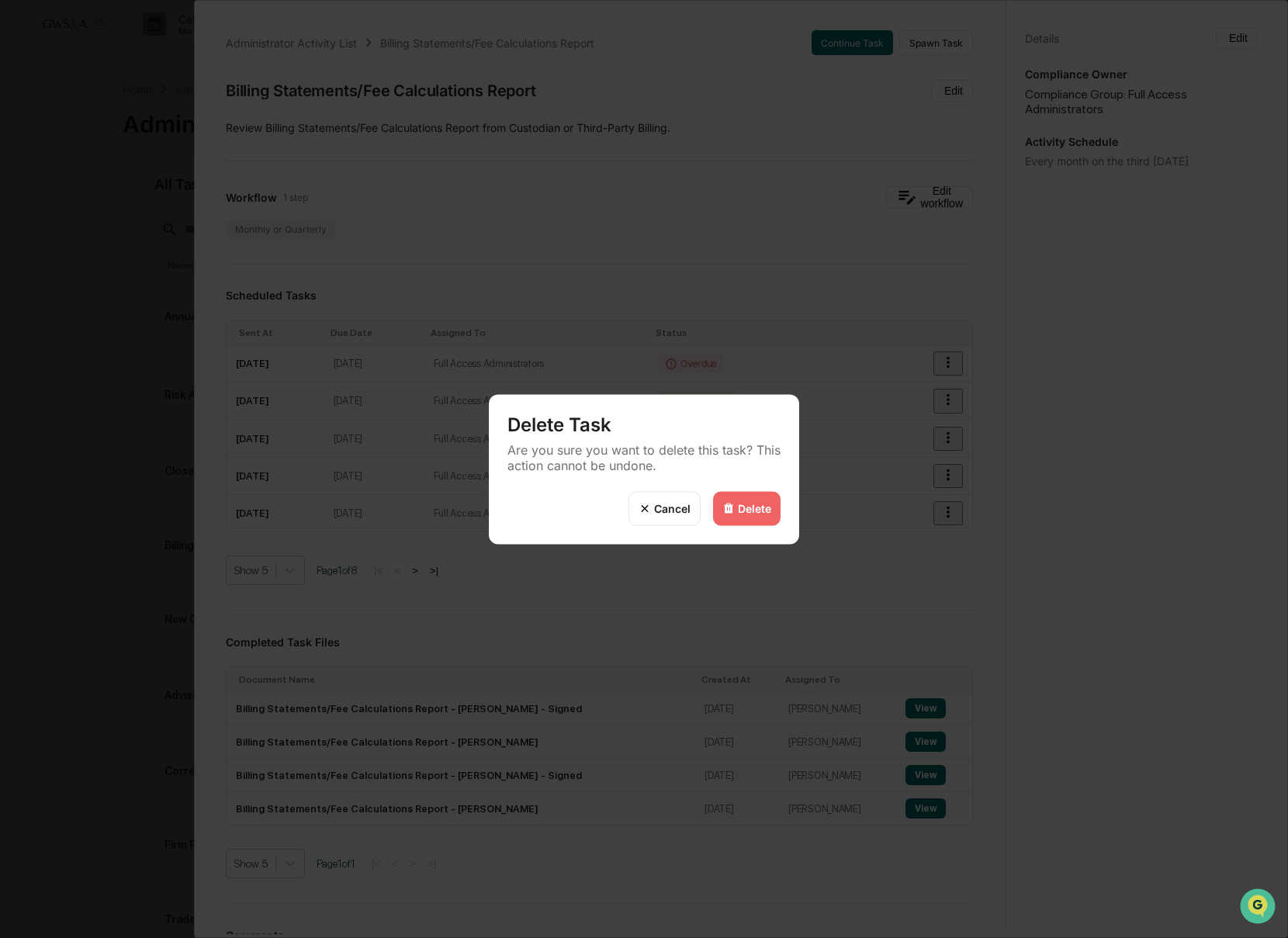
scroll to position [1, 0]
click at [749, 520] on div "Delete" at bounding box center [746, 508] width 67 height 34
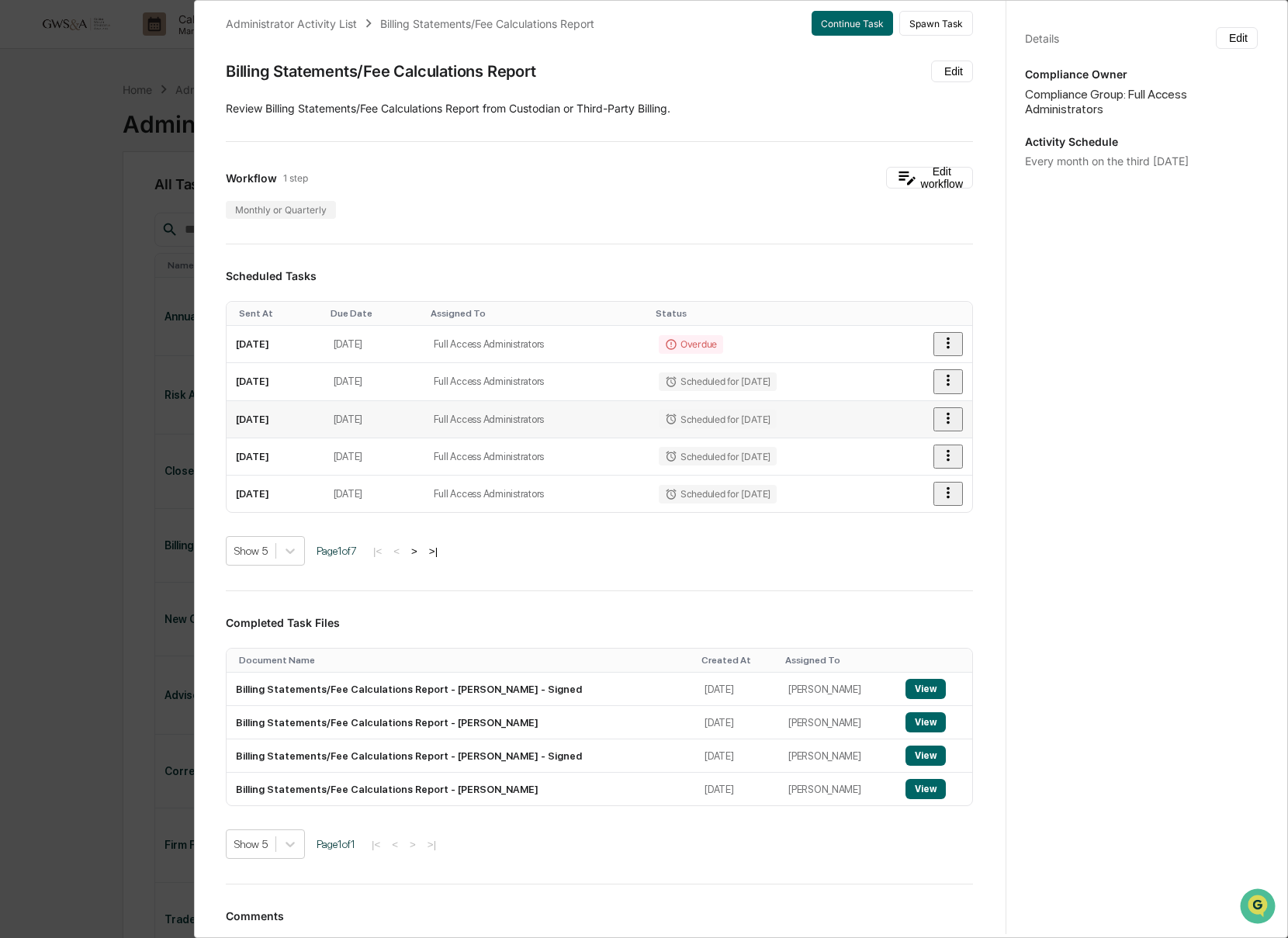
scroll to position [0, 0]
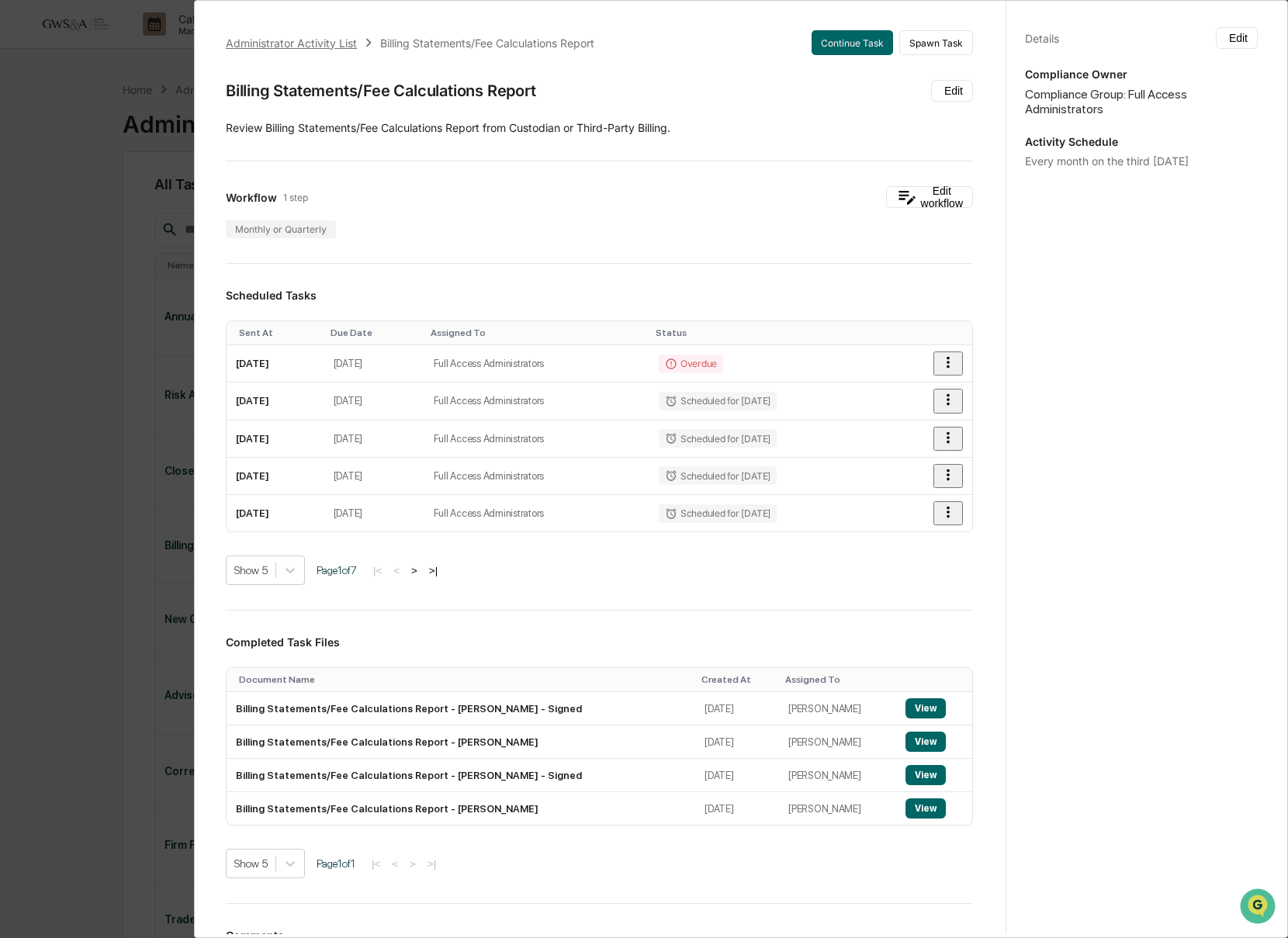
click at [345, 40] on div "Administrator Activity List" at bounding box center [292, 43] width 131 height 13
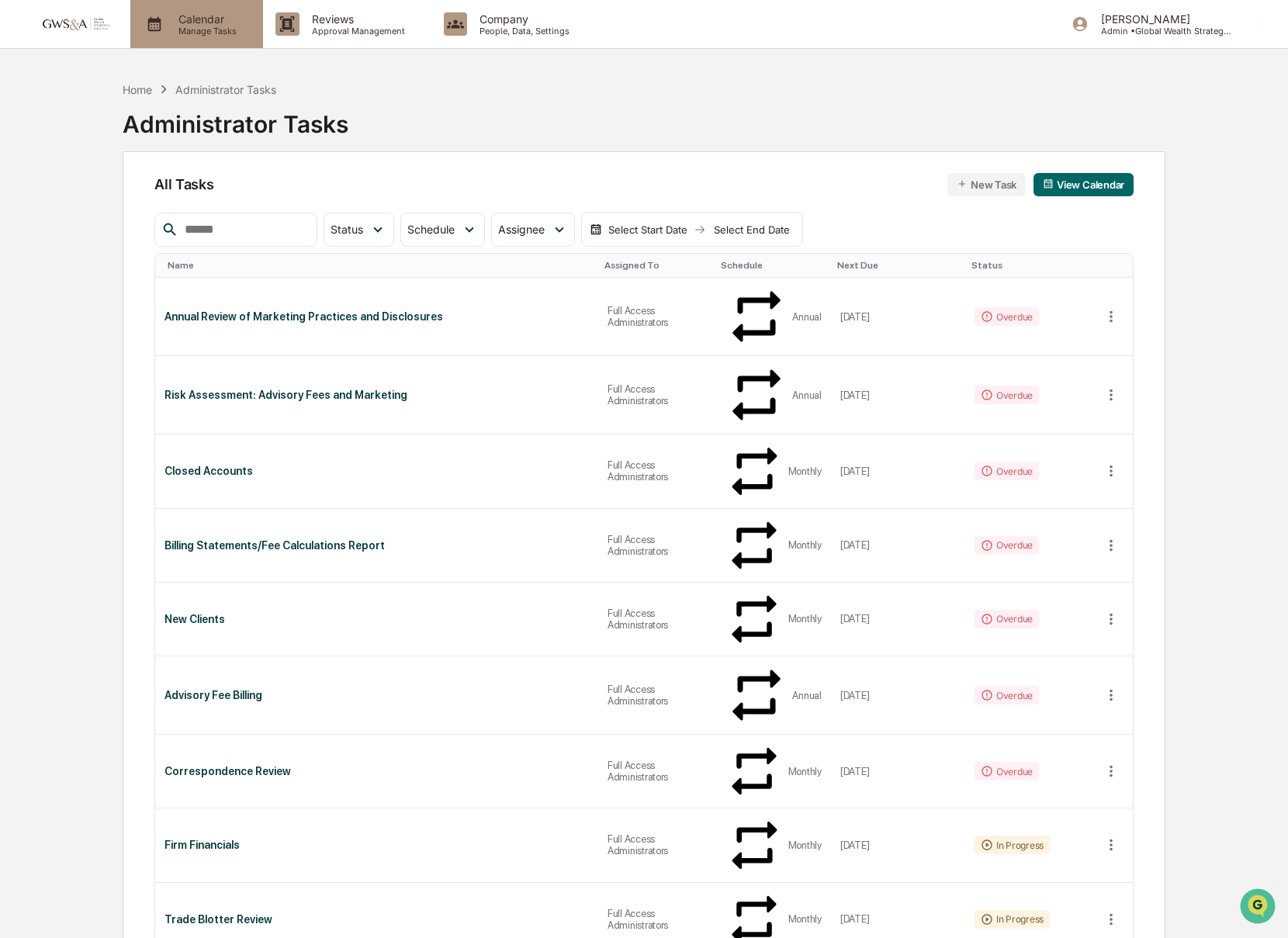
click at [234, 44] on div "Calendar Manage Tasks" at bounding box center [196, 24] width 132 height 48
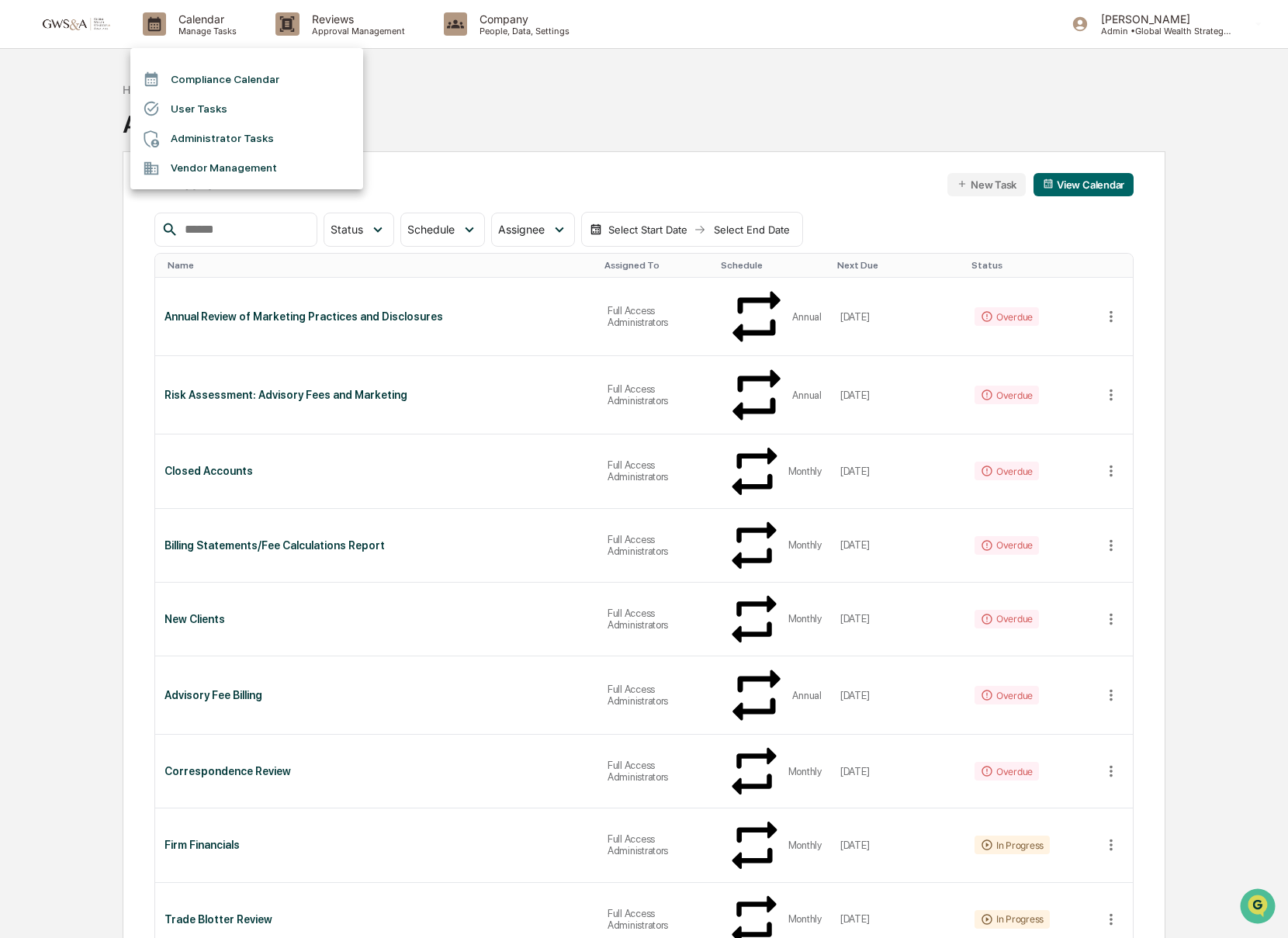
click at [226, 71] on li "Compliance Calendar" at bounding box center [247, 78] width 233 height 29
